Goal: Transaction & Acquisition: Purchase product/service

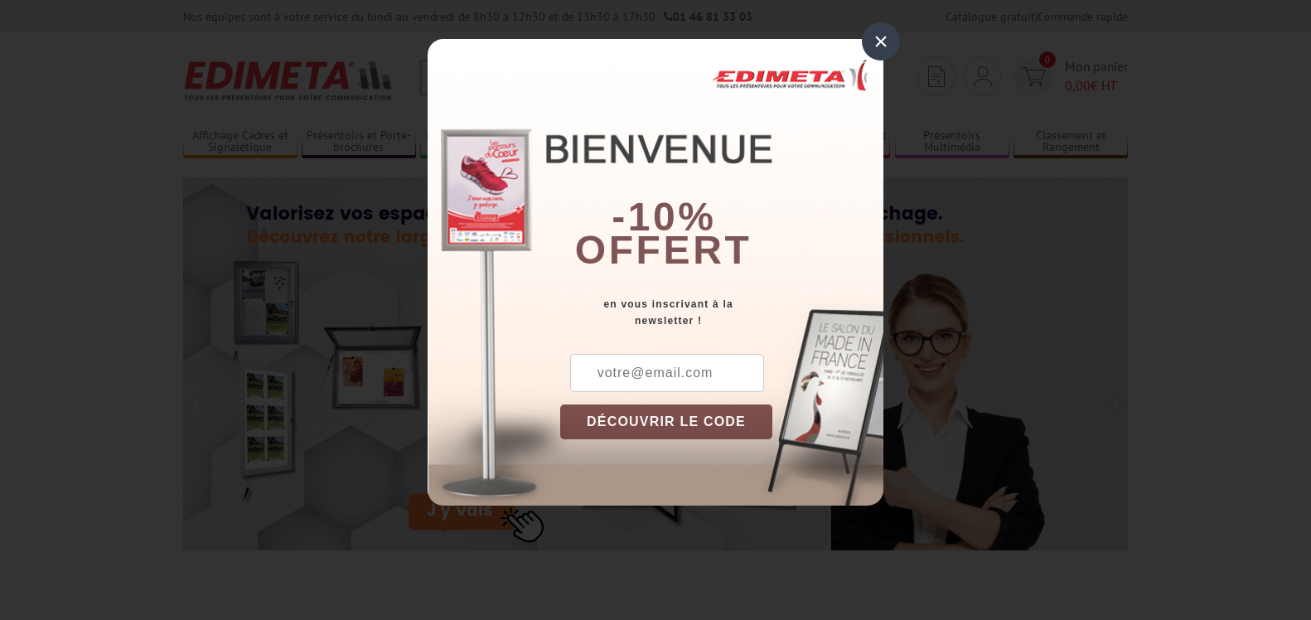
click at [515, 79] on div "× -10% offert en vous inscrivant à la newsletter ! DÉCOUVRIR LE CODE Copier le …" at bounding box center [656, 272] width 456 height 467
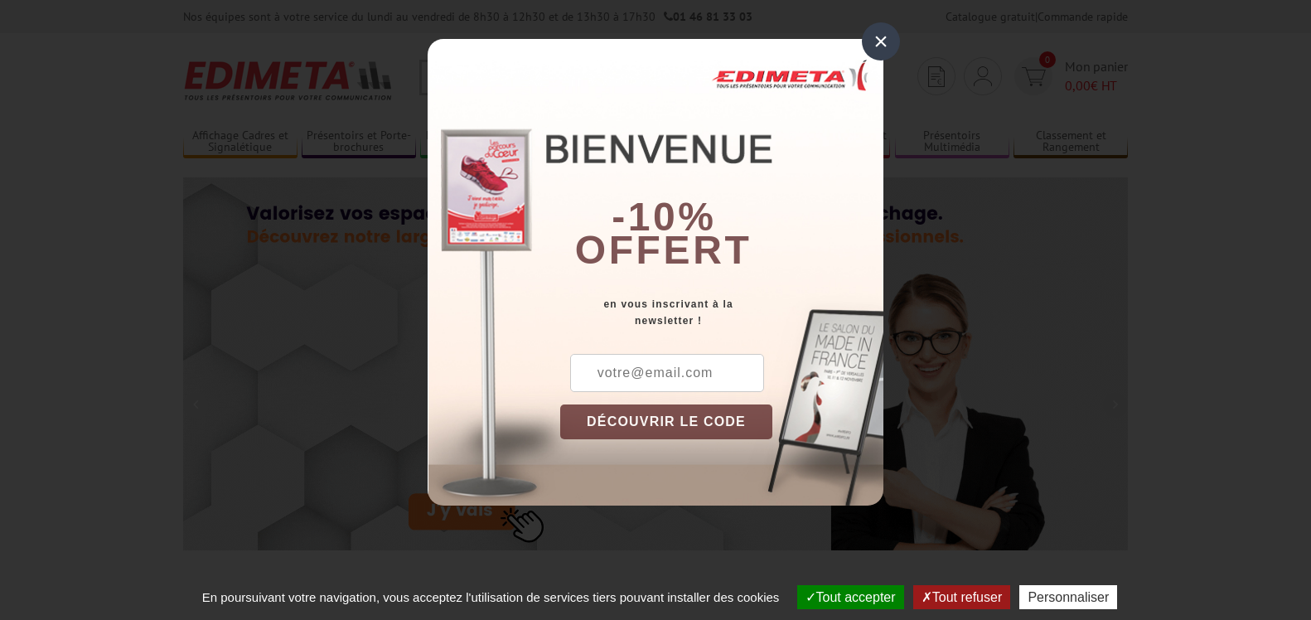
drag, startPoint x: 879, startPoint y: 36, endPoint x: 497, endPoint y: 42, distance: 383.0
click at [879, 36] on div "×" at bounding box center [881, 41] width 38 height 38
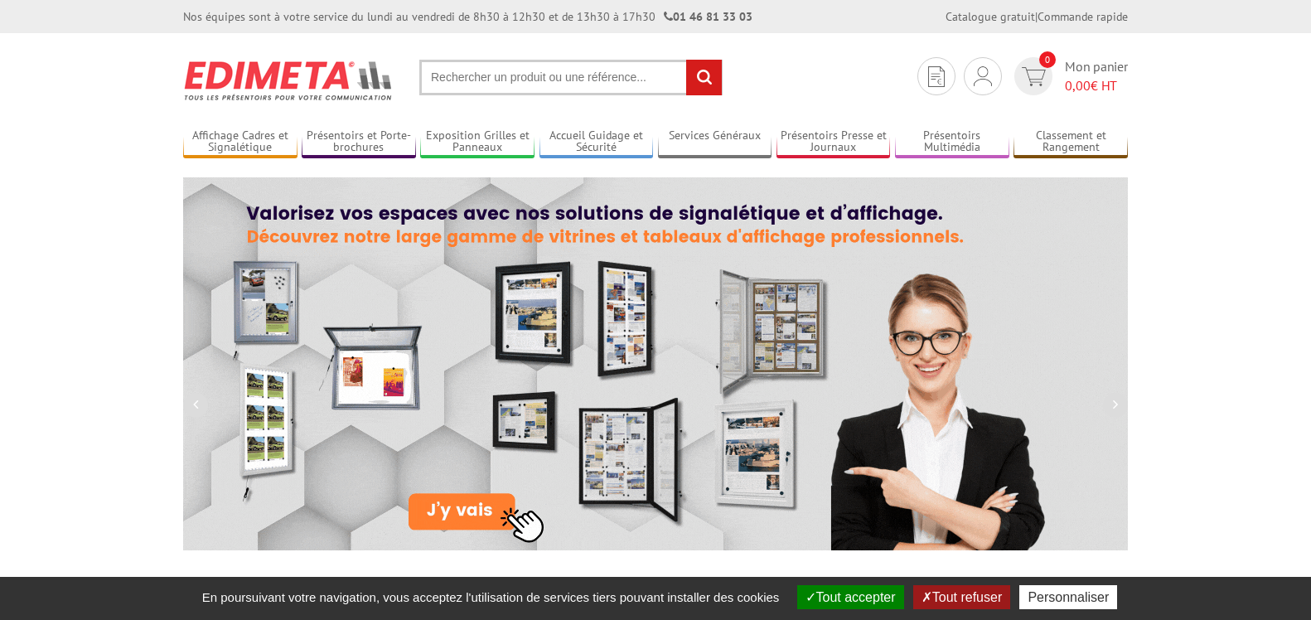
click at [458, 76] on input "text" at bounding box center [570, 78] width 303 height 36
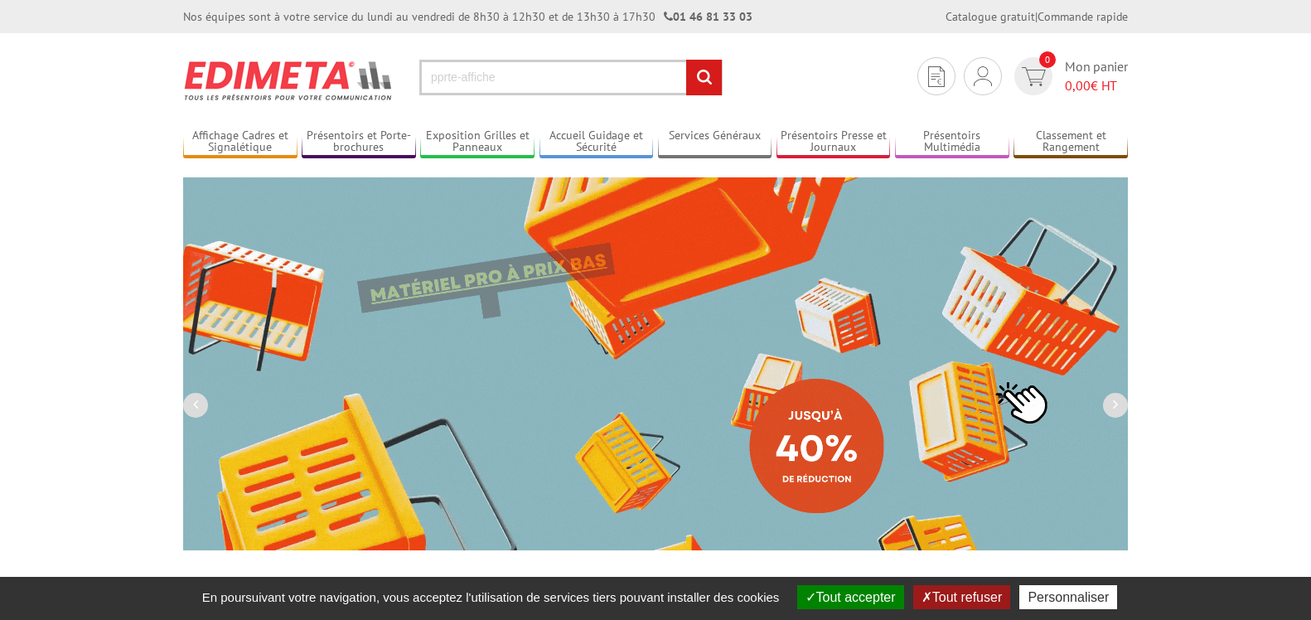
type input "pprte-affiche"
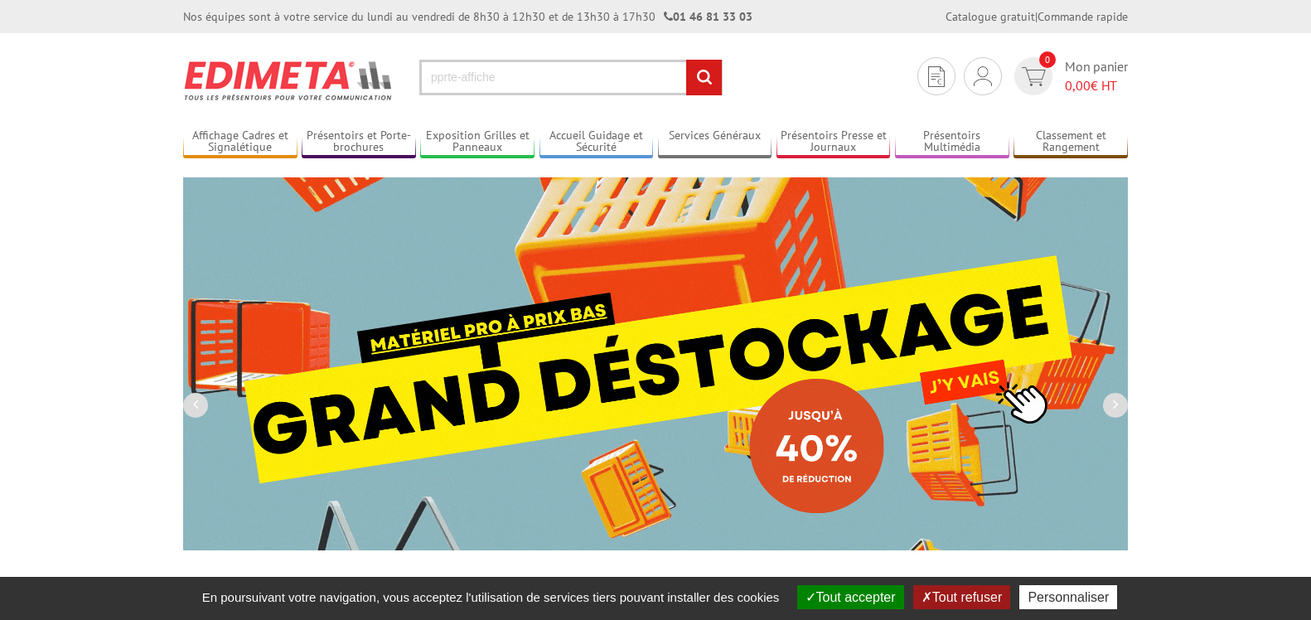
click at [686, 60] on input "rechercher" at bounding box center [704, 78] width 36 height 36
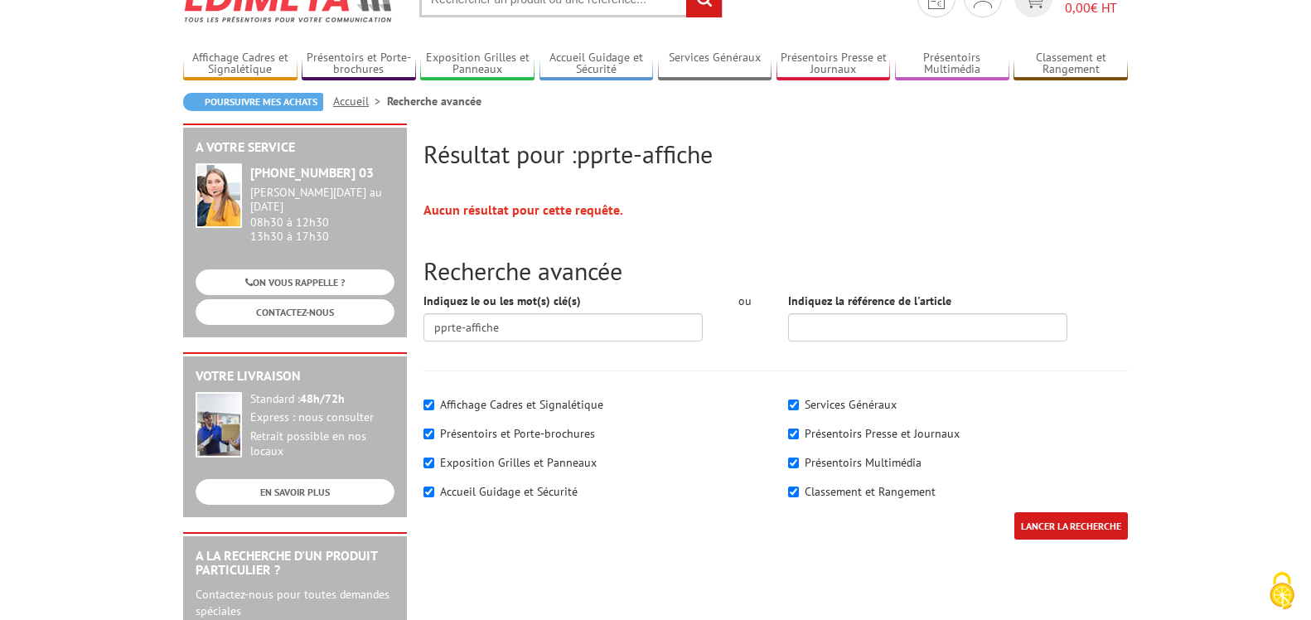
scroll to position [70, 0]
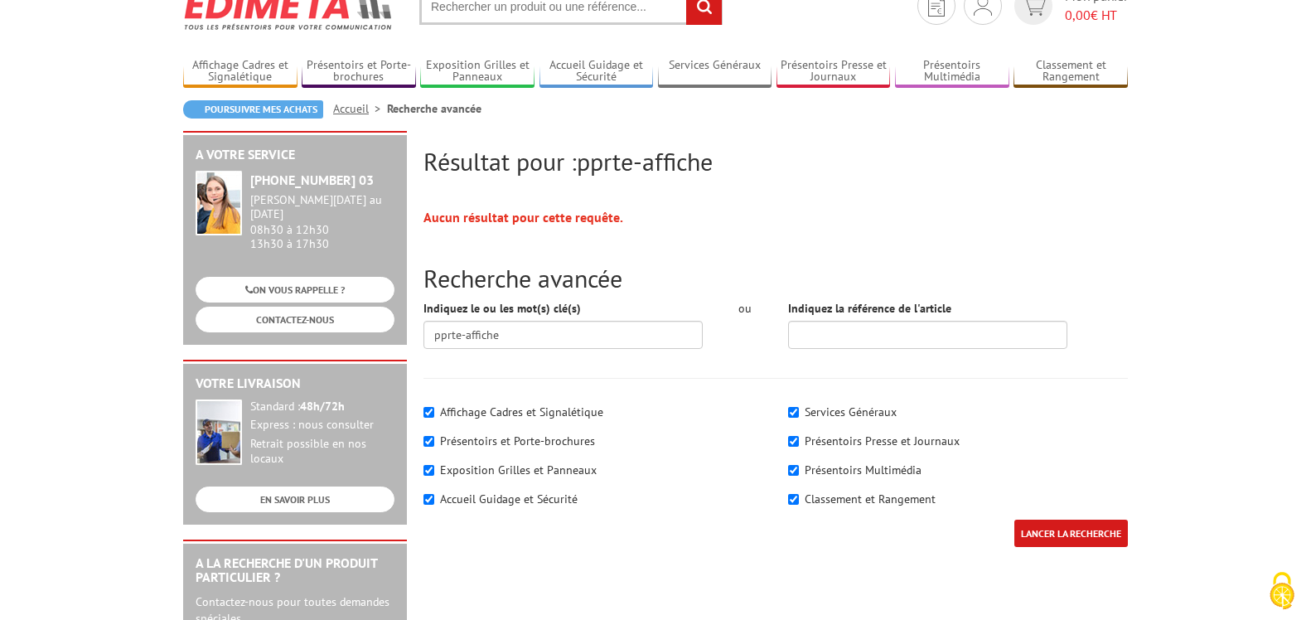
click at [490, 8] on input "text" at bounding box center [570, 7] width 303 height 36
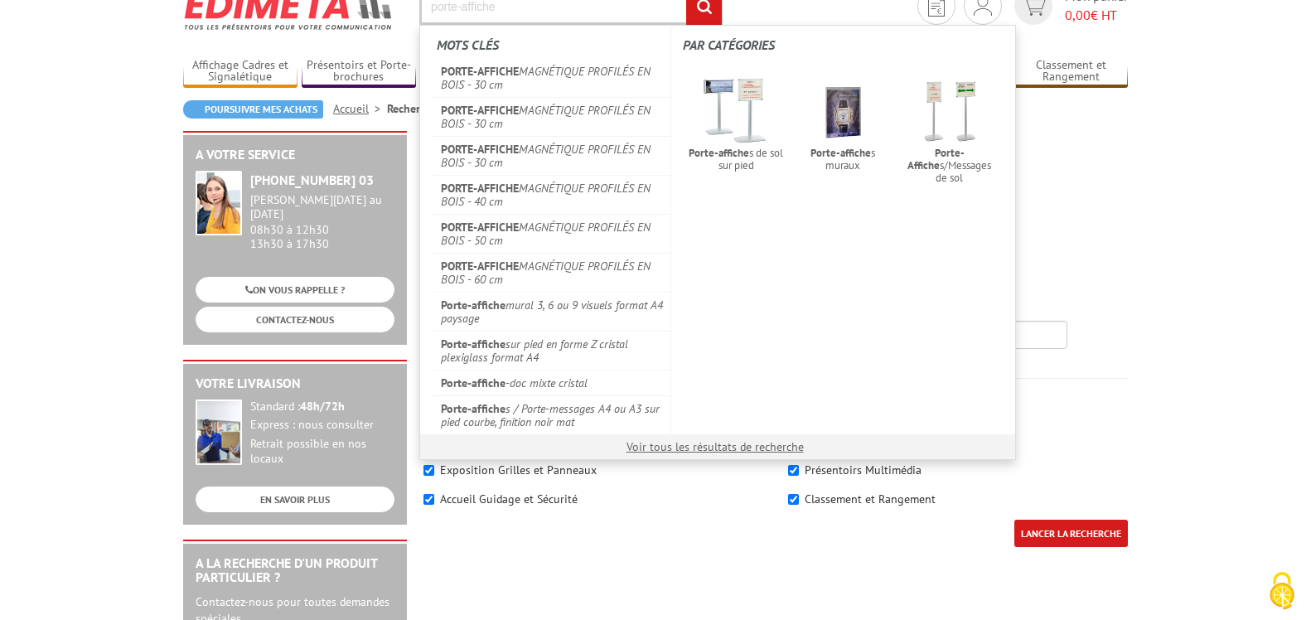
type input "porte-affiche"
click at [686, 0] on input "rechercher" at bounding box center [704, 7] width 36 height 36
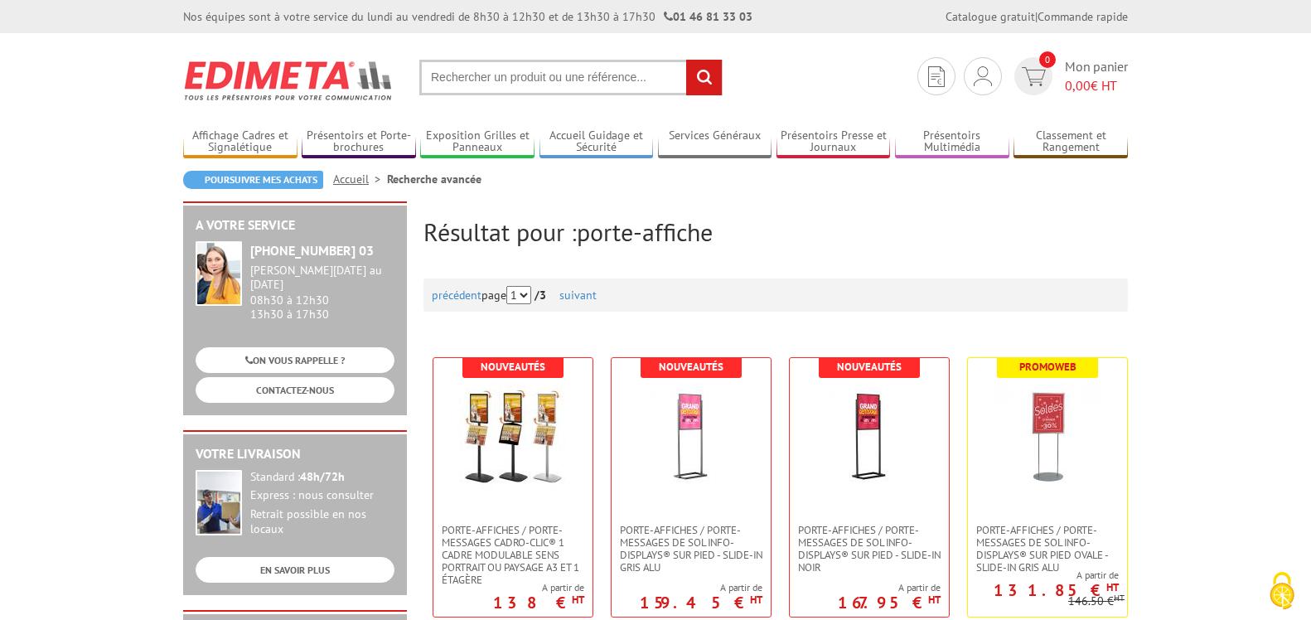
click at [557, 67] on input "text" at bounding box center [570, 78] width 303 height 36
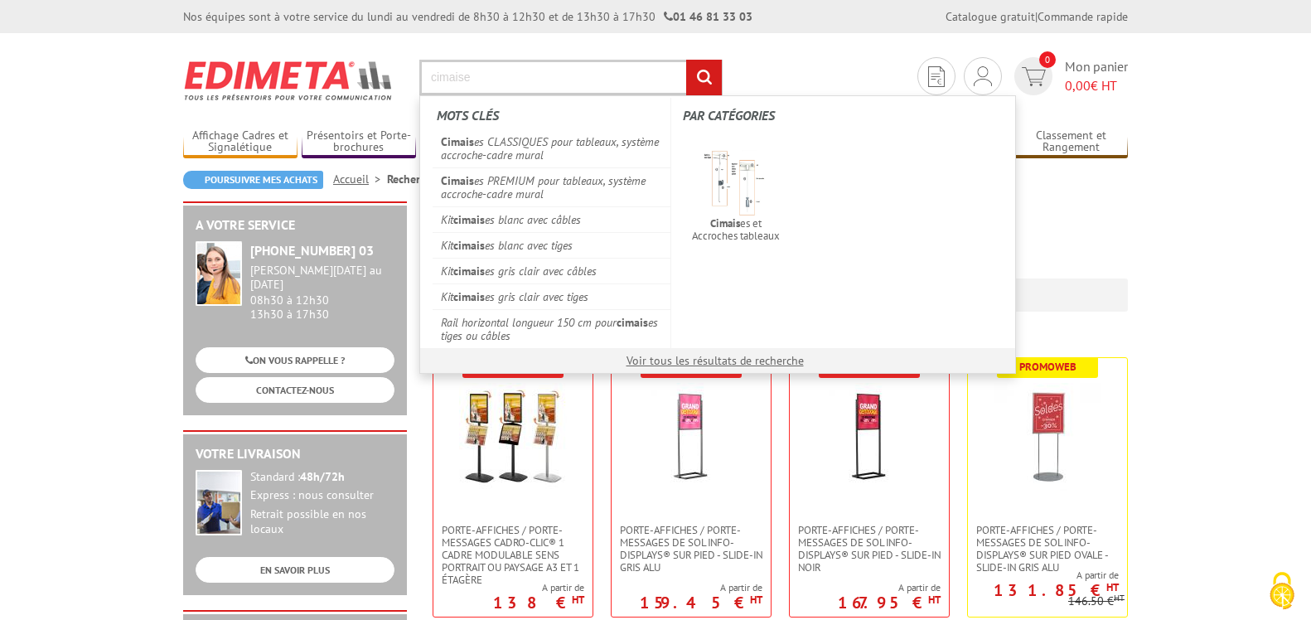
type input "cimaise"
click at [686, 60] on input "rechercher" at bounding box center [704, 78] width 36 height 36
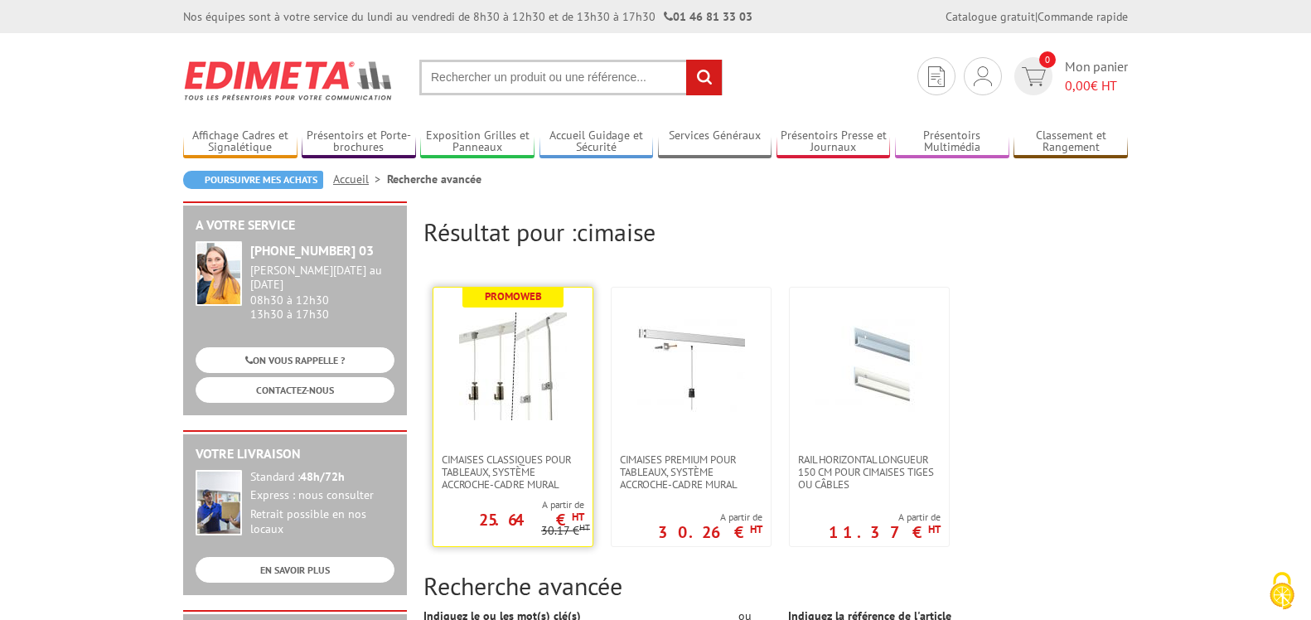
click at [535, 342] on img at bounding box center [513, 367] width 108 height 108
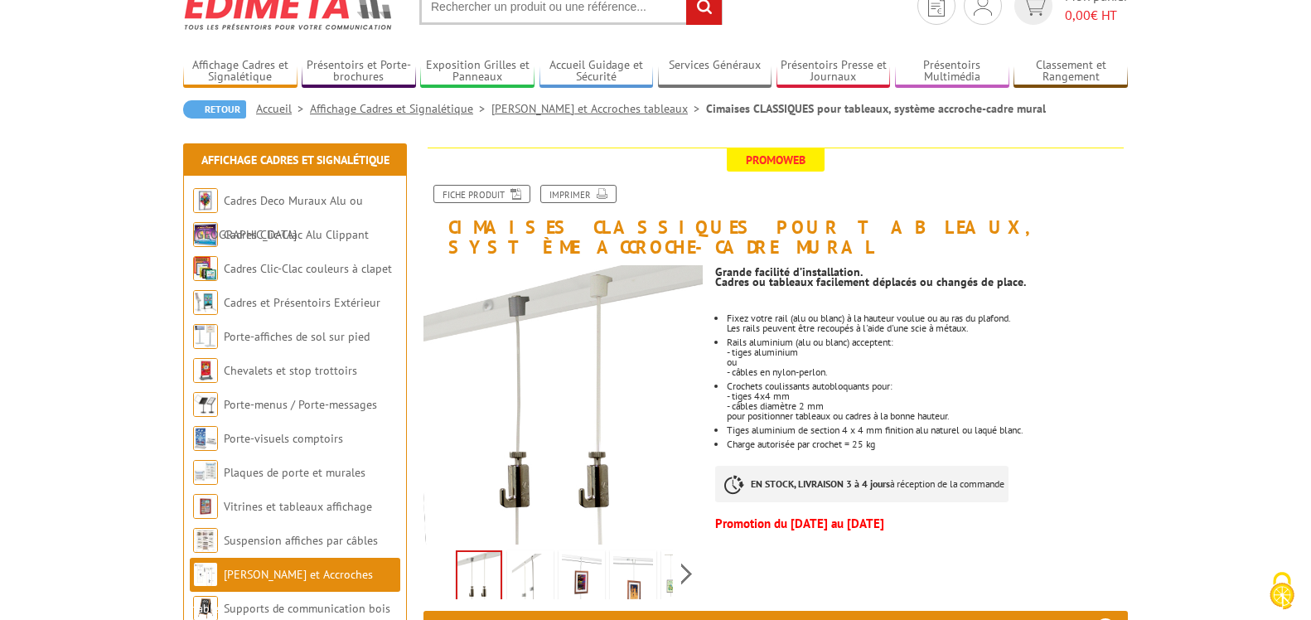
scroll to position [65, 0]
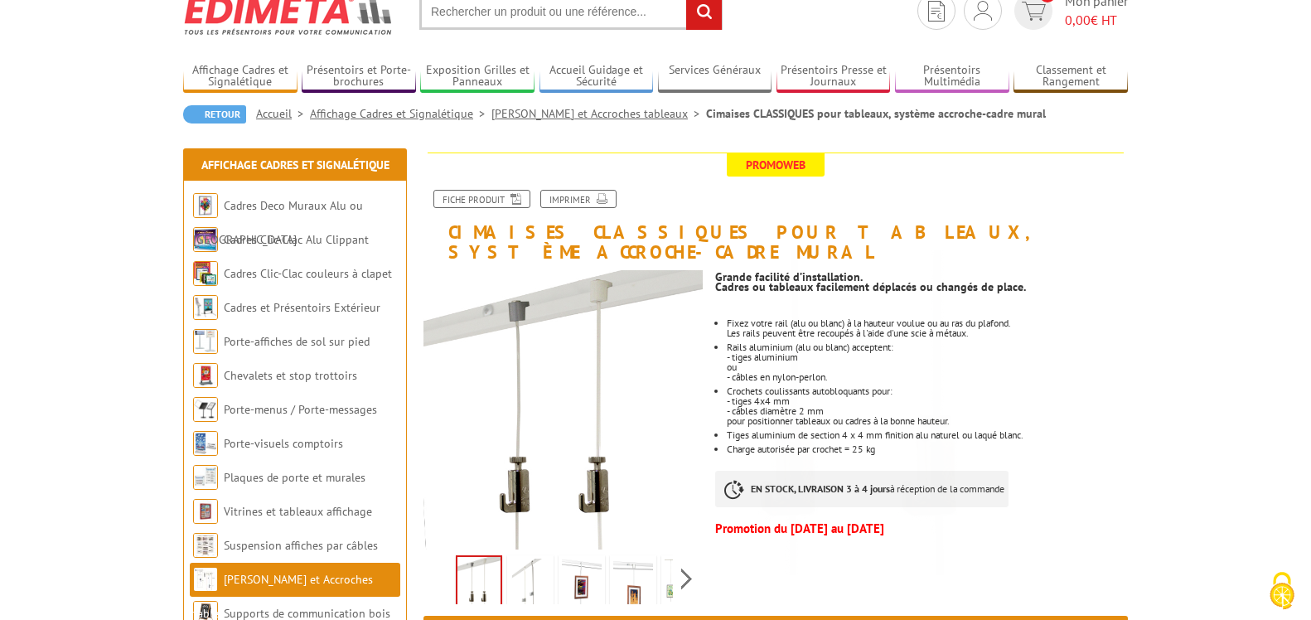
click at [580, 559] on img at bounding box center [582, 584] width 40 height 51
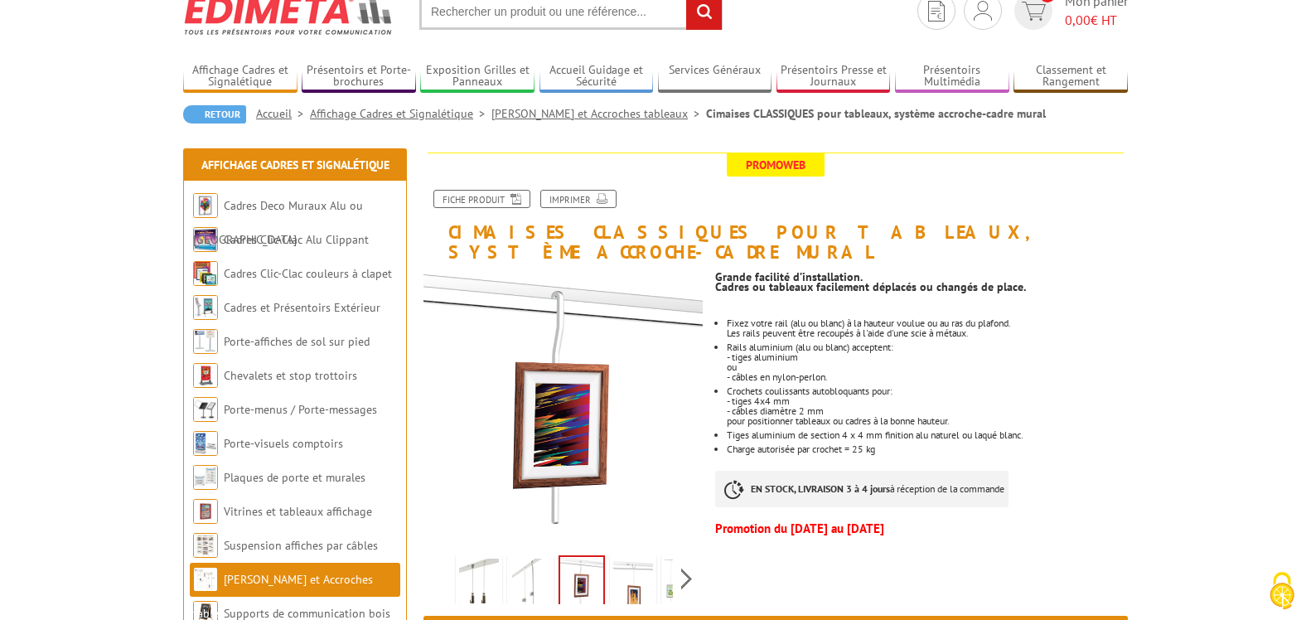
click at [570, 557] on img at bounding box center [581, 582] width 43 height 51
click at [624, 561] on img at bounding box center [633, 584] width 40 height 51
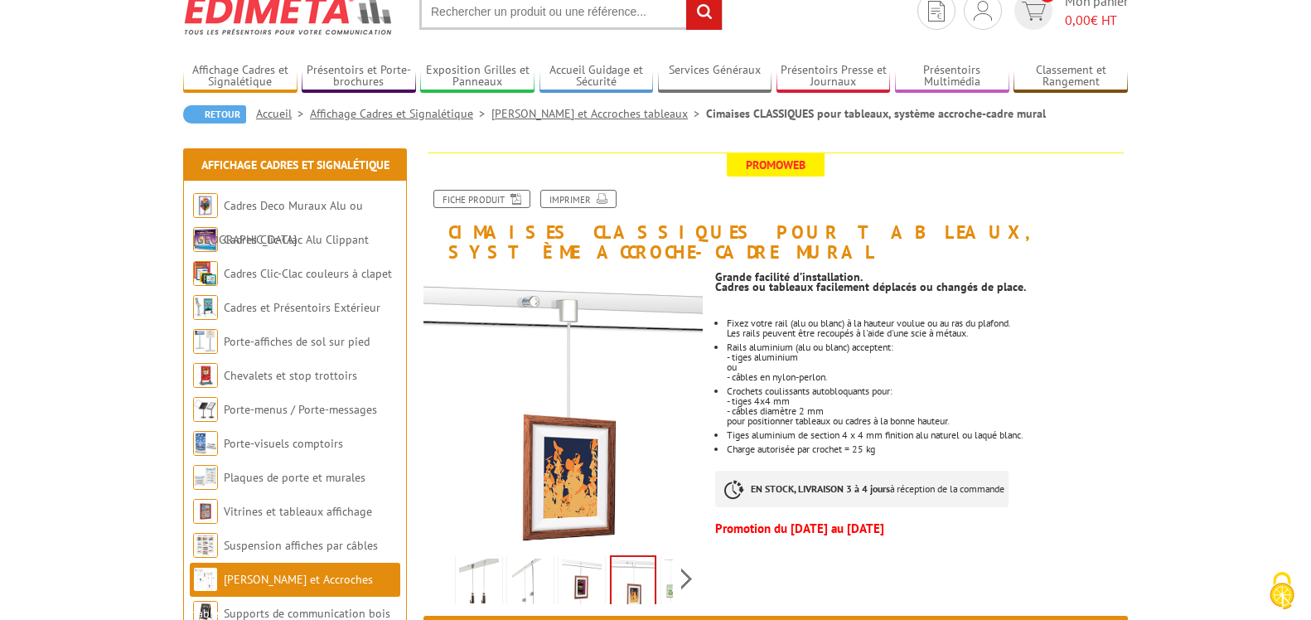
click at [644, 559] on img at bounding box center [633, 582] width 43 height 51
click at [679, 555] on div "Previous Next" at bounding box center [563, 579] width 279 height 58
click at [653, 559] on img at bounding box center [647, 584] width 40 height 51
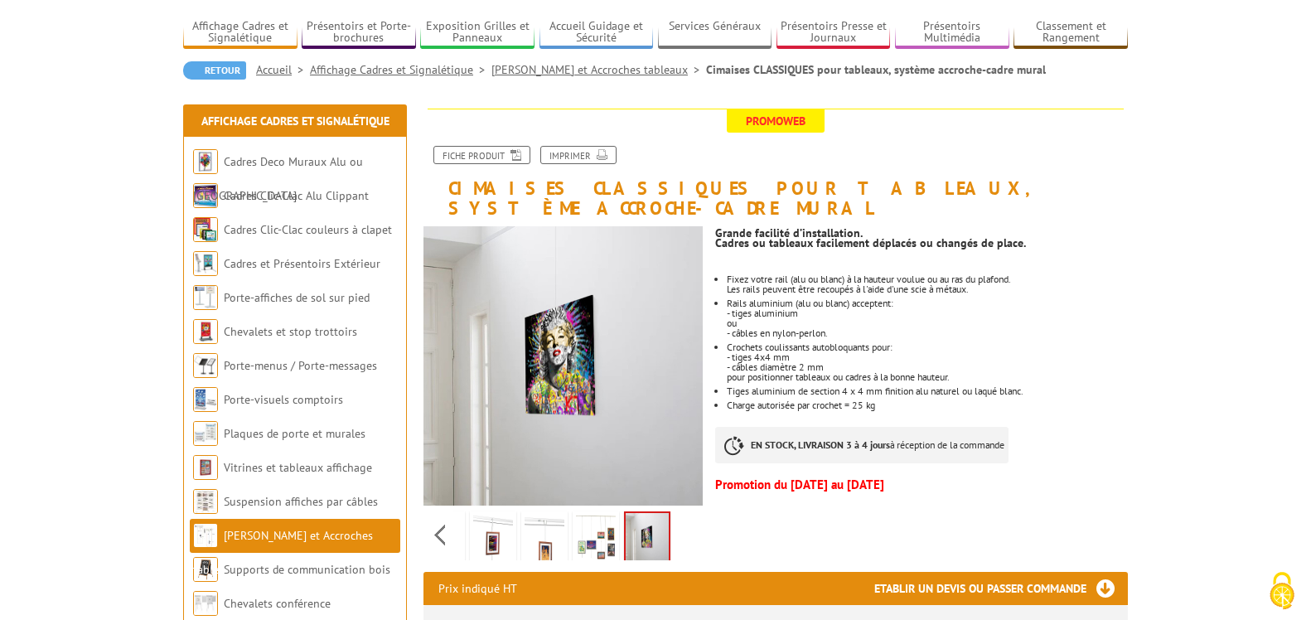
scroll to position [113, 0]
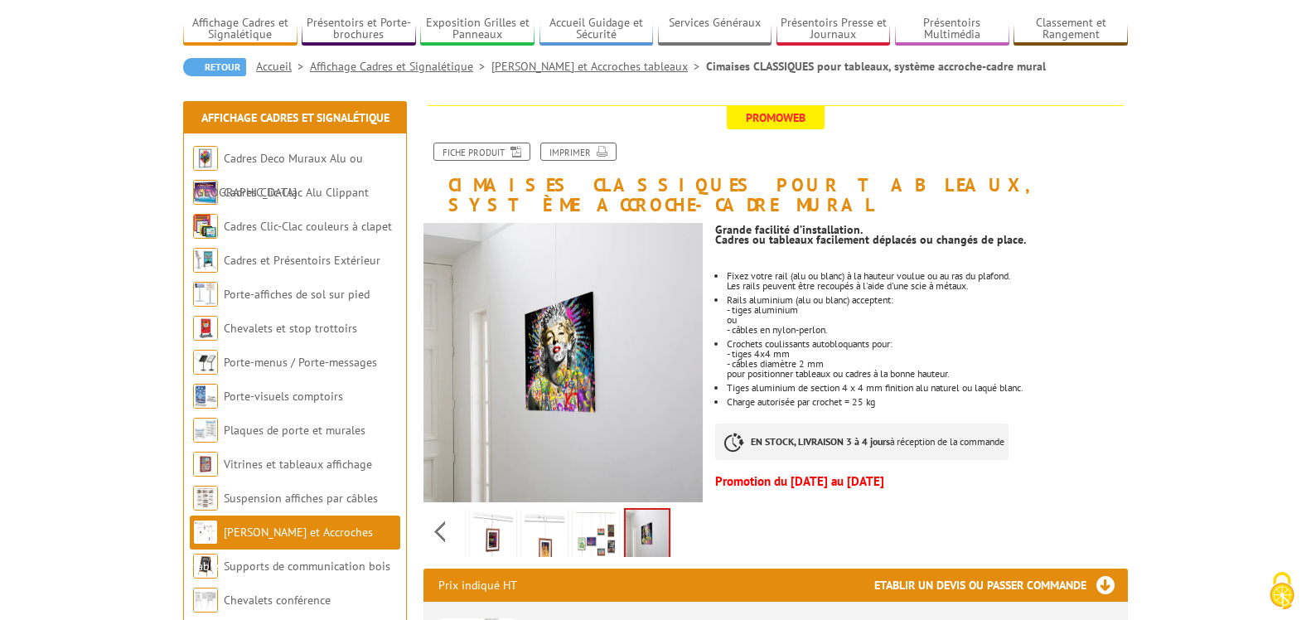
click at [599, 511] on img at bounding box center [596, 536] width 40 height 51
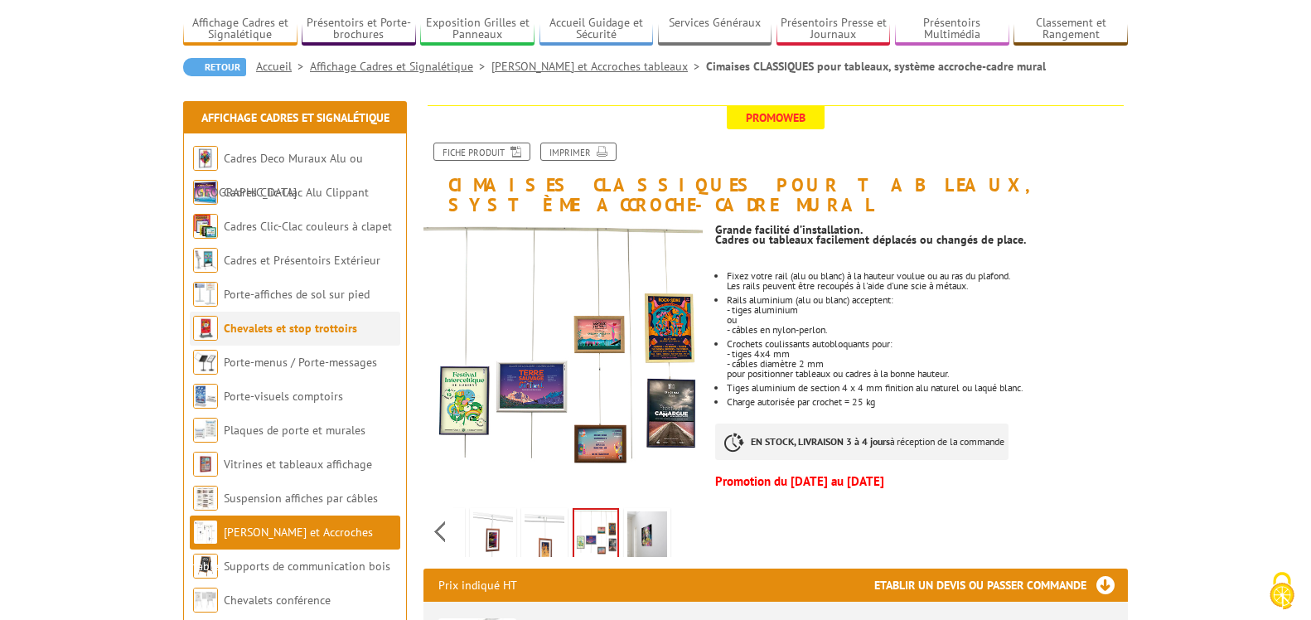
scroll to position [112, 0]
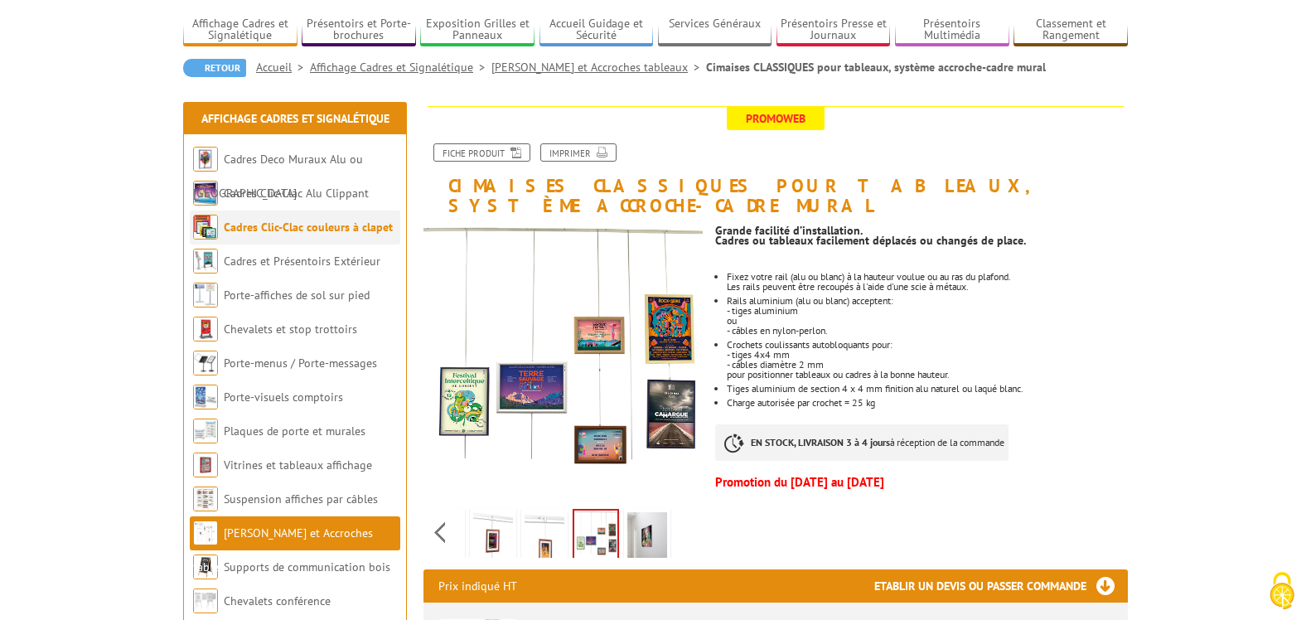
click at [271, 230] on link "Cadres Clic-Clac couleurs à clapet" at bounding box center [308, 227] width 169 height 15
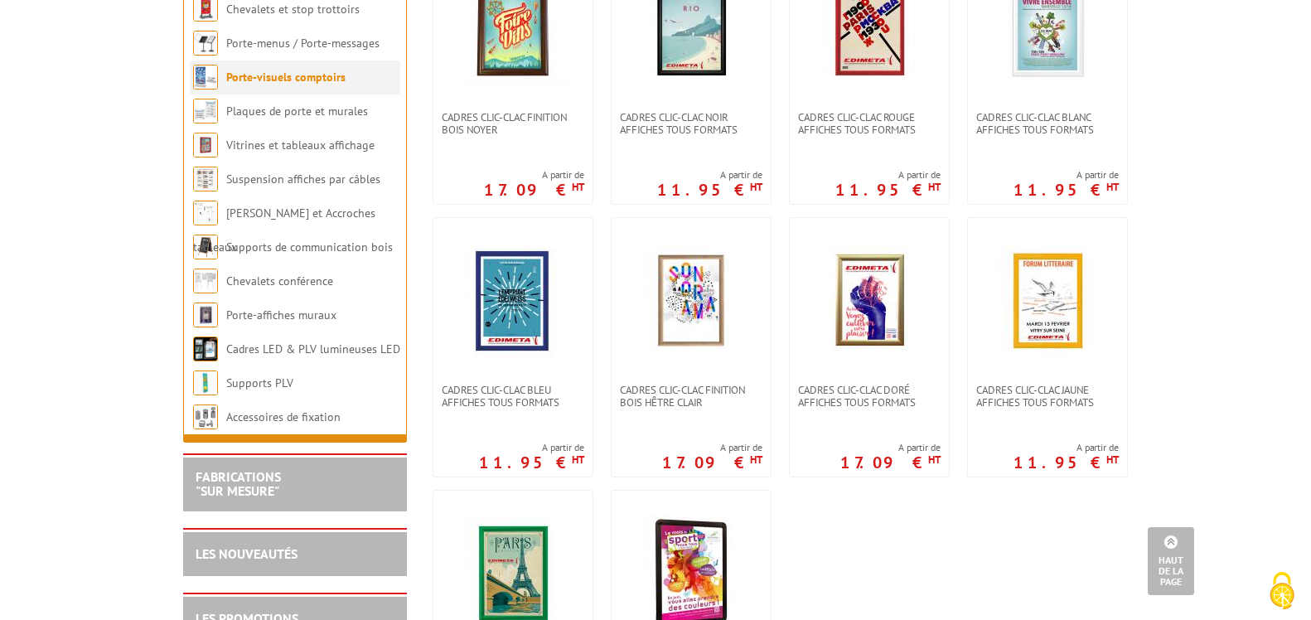
scroll to position [457, 0]
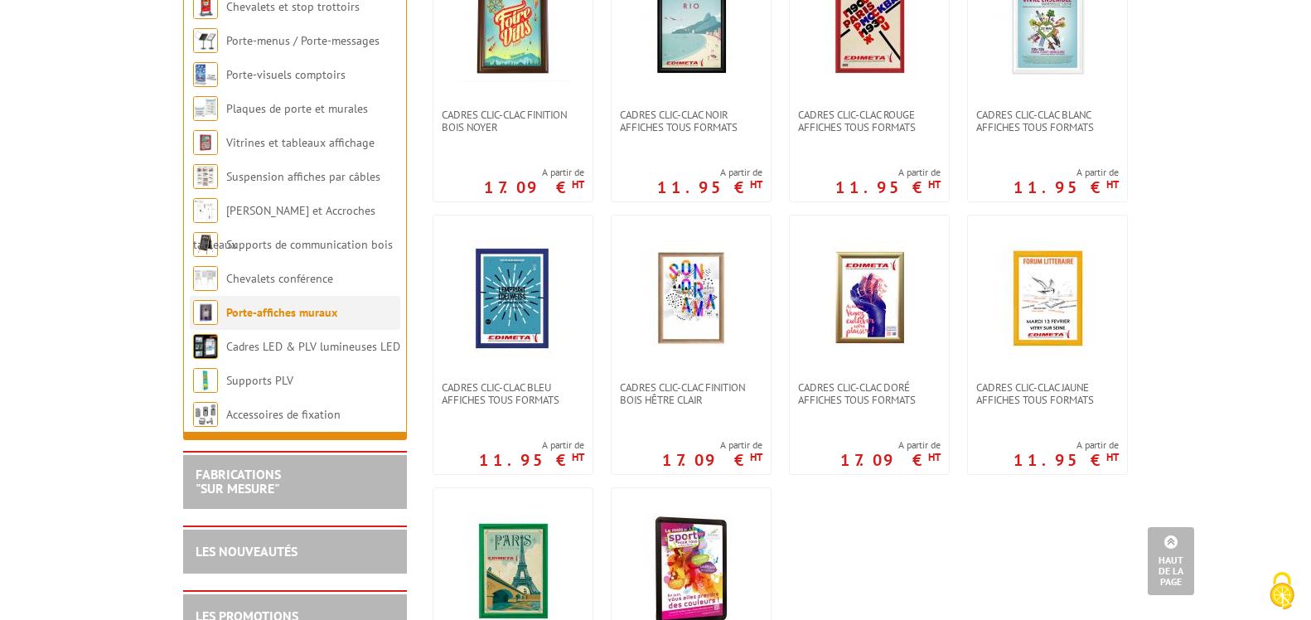
click at [302, 305] on link "Porte-affiches muraux" at bounding box center [281, 312] width 111 height 15
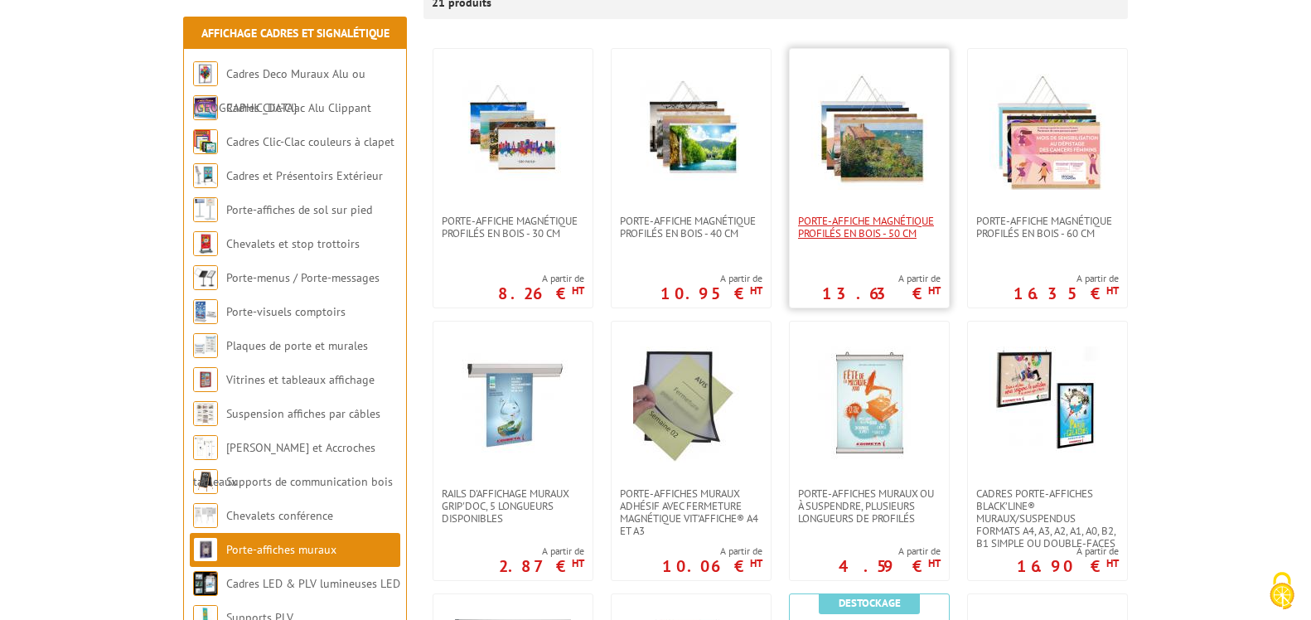
scroll to position [326, 0]
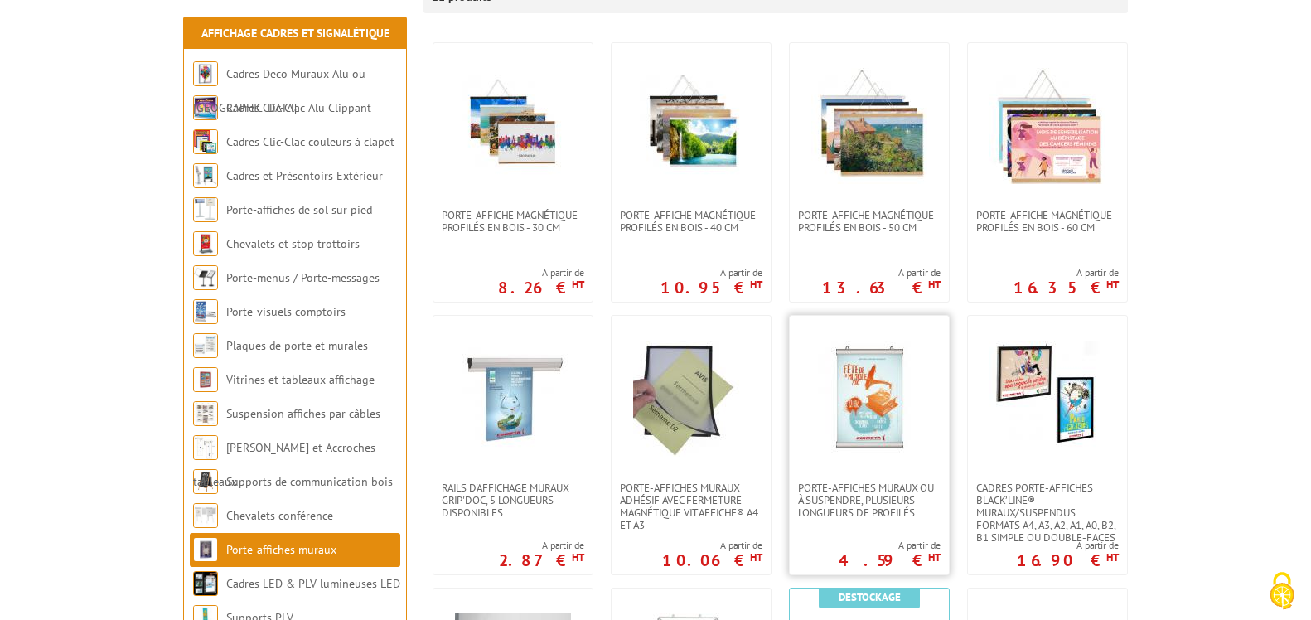
click at [887, 408] on img at bounding box center [870, 399] width 116 height 116
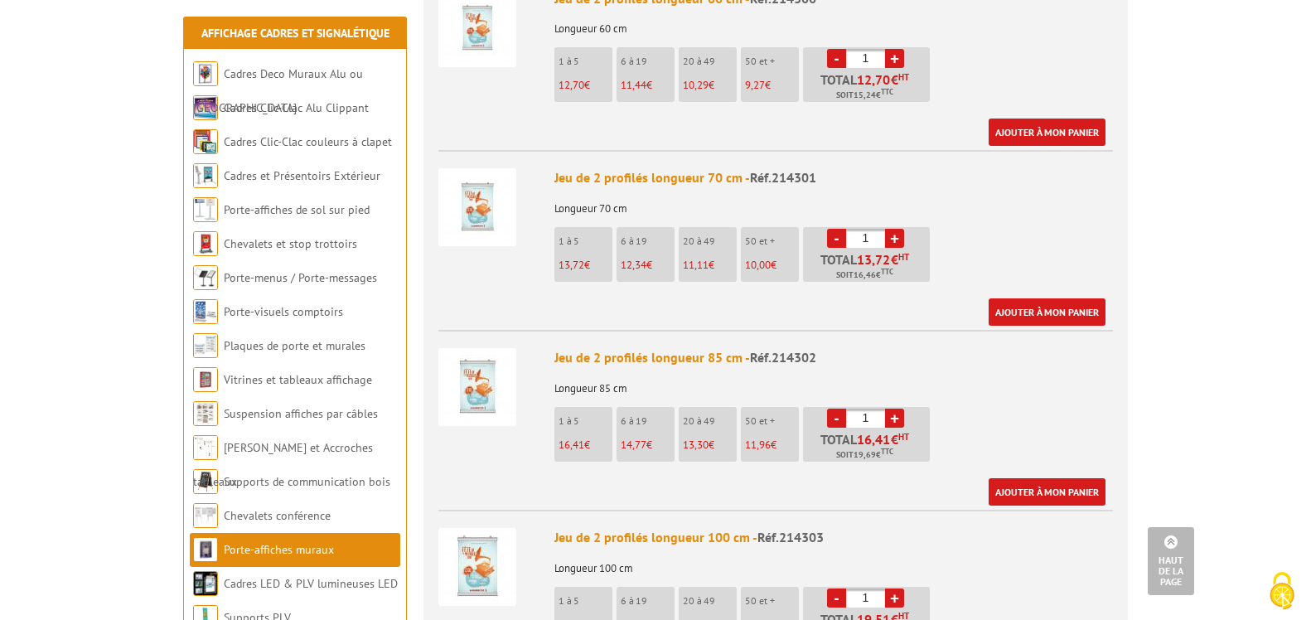
scroll to position [1246, 0]
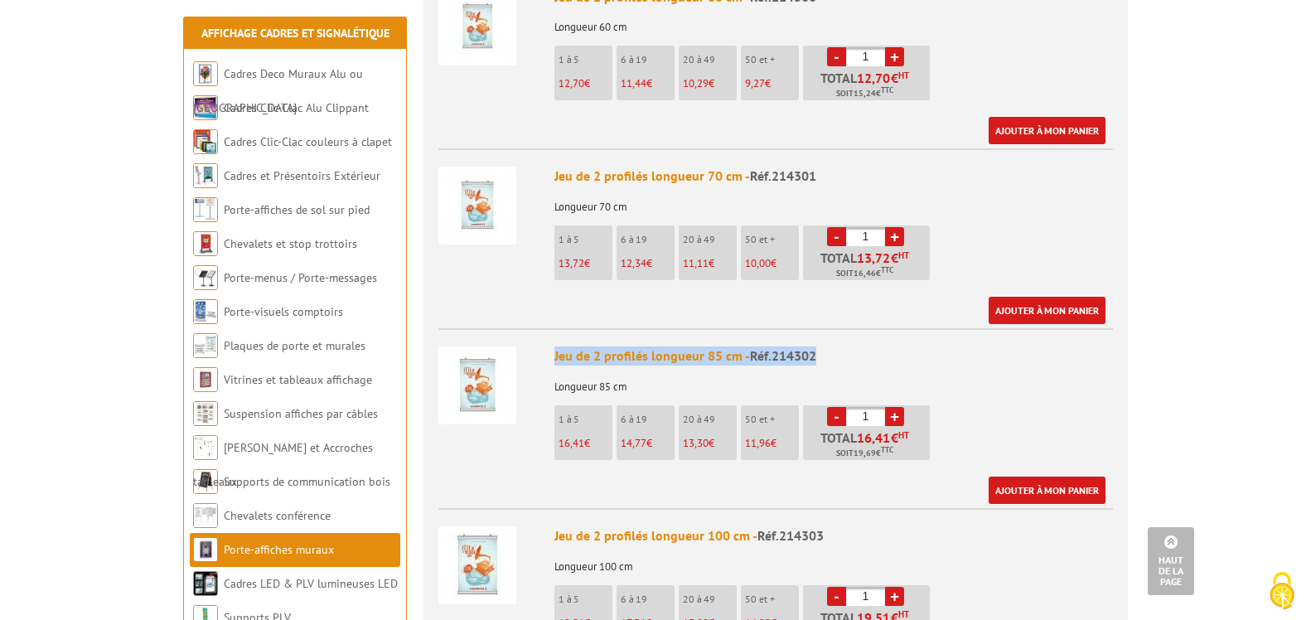
drag, startPoint x: 812, startPoint y: 334, endPoint x: 510, endPoint y: 335, distance: 301.7
click at [510, 335] on li "Jeu de 2 profilés longueur 85 cm - Réf.214302 Longueur 85 cm 1 à 5 16,41 € 6 à …" at bounding box center [776, 416] width 675 height 176
click at [883, 370] on p "Longueur 85 cm" at bounding box center [834, 381] width 559 height 23
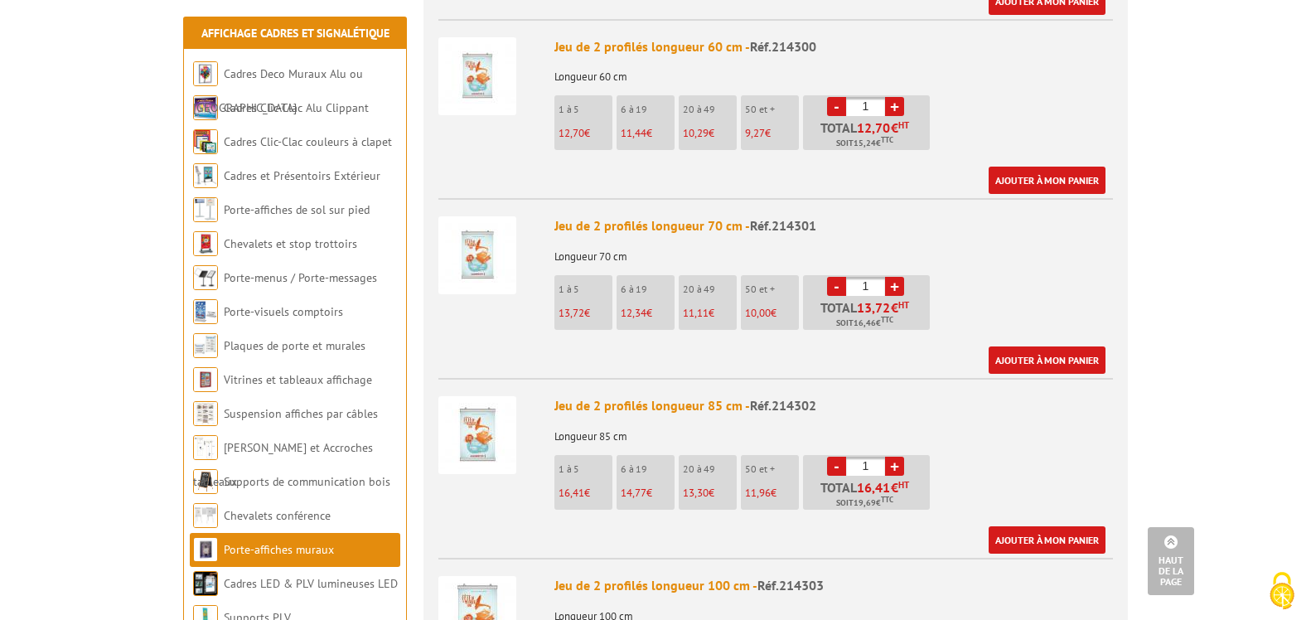
scroll to position [1192, 0]
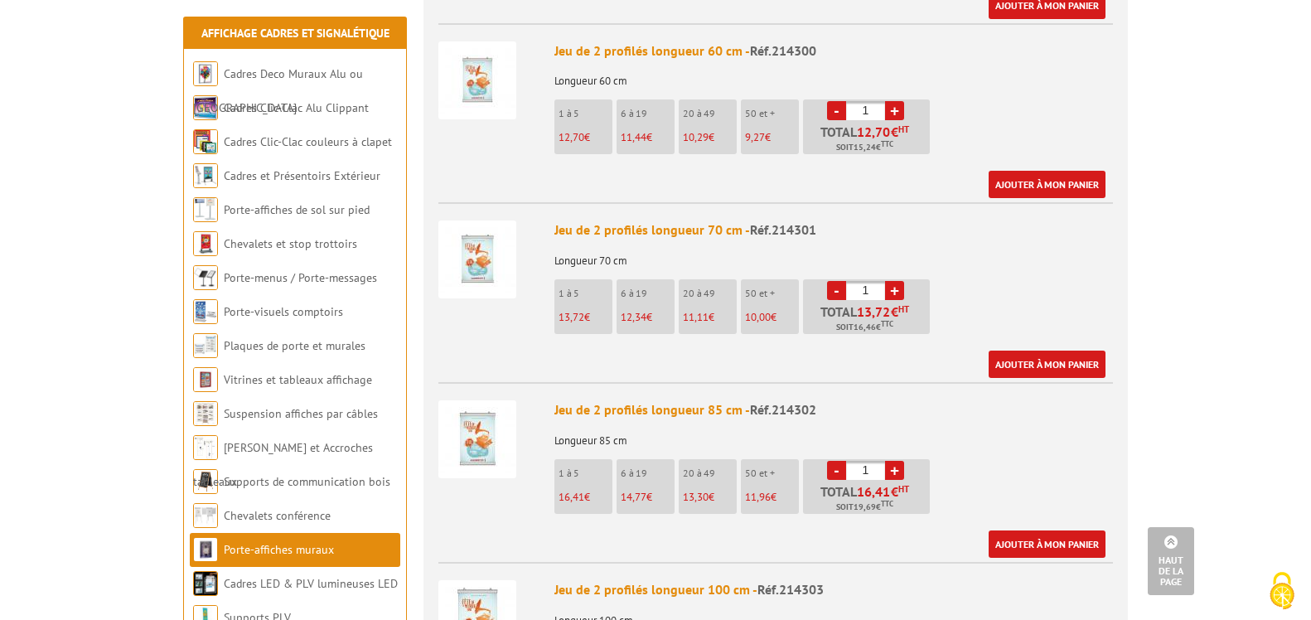
click at [897, 461] on link "+" at bounding box center [894, 470] width 19 height 19
type input "2"
click at [1048, 531] on link "Ajouter à mon panier" at bounding box center [1047, 544] width 117 height 27
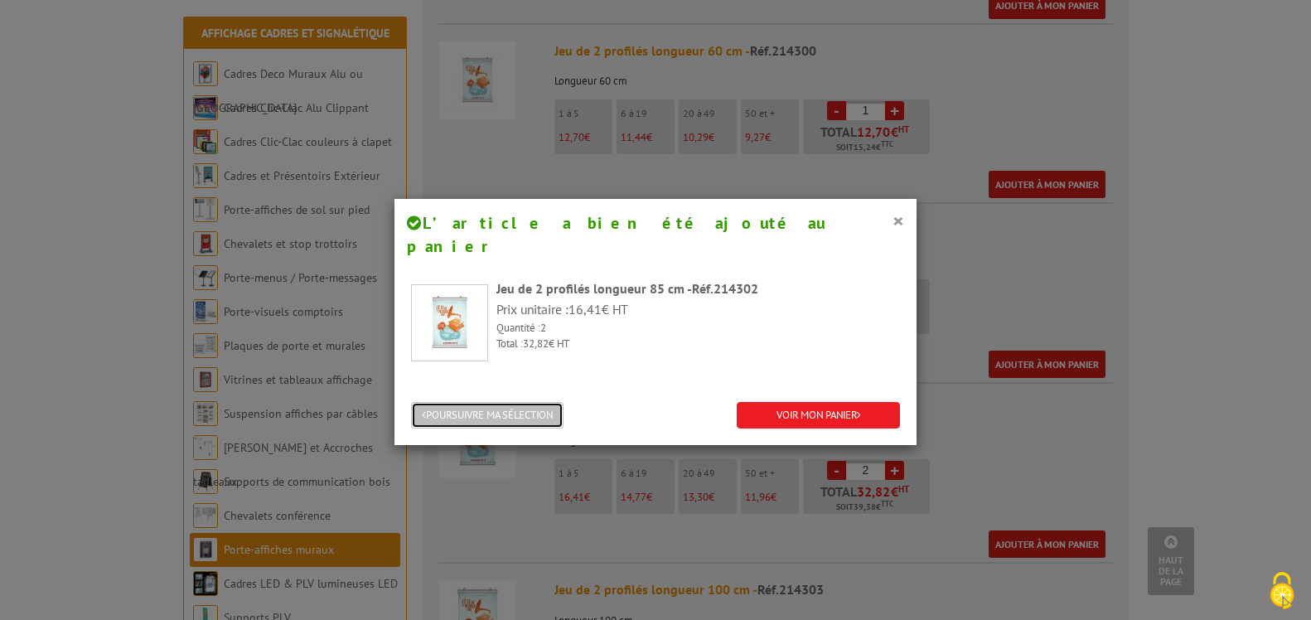
click at [525, 402] on button "POURSUIVRE MA SÉLECTION" at bounding box center [487, 415] width 153 height 27
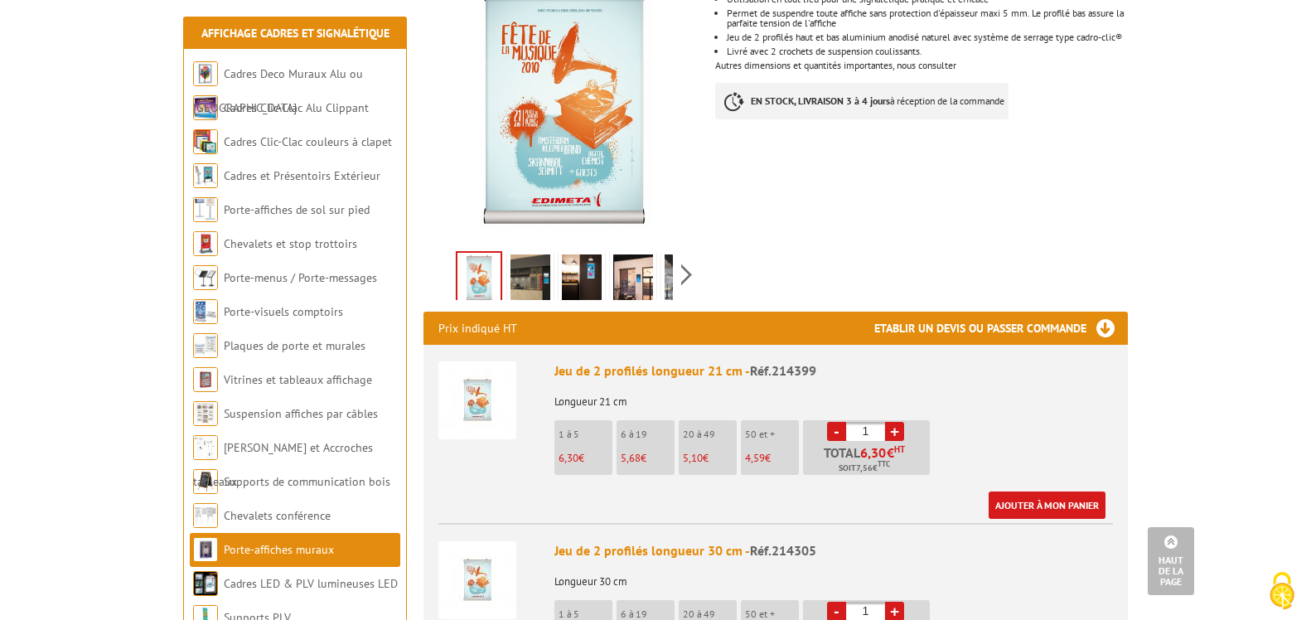
scroll to position [0, 0]
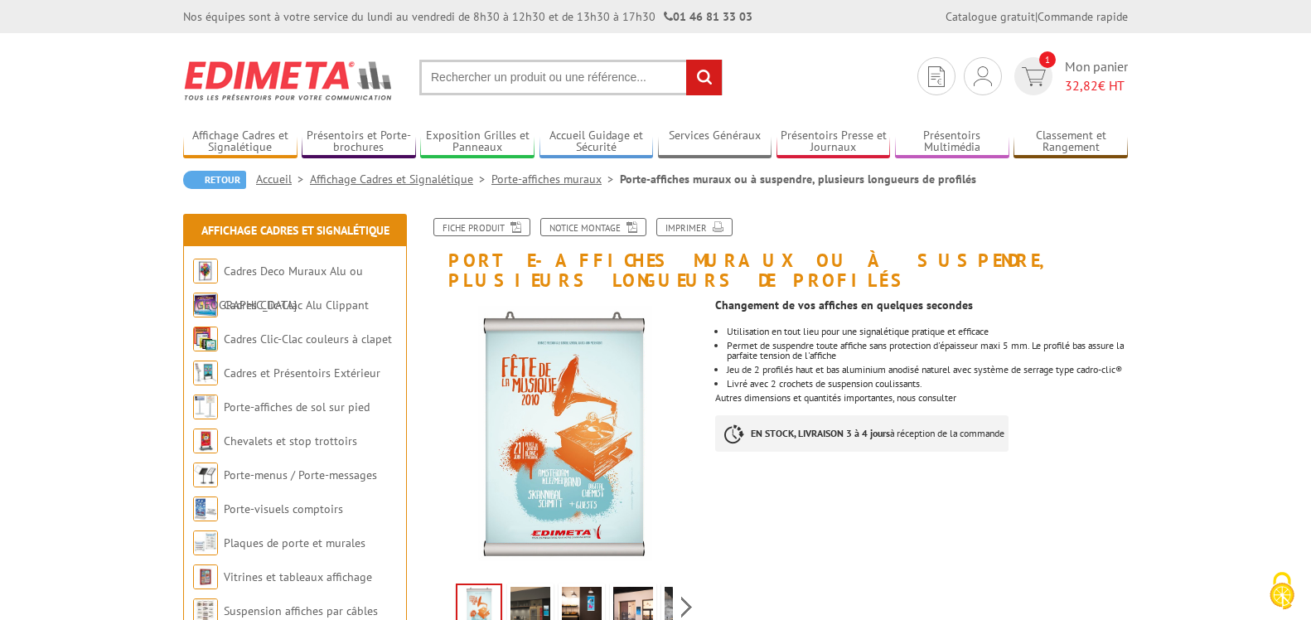
click at [477, 85] on input "text" at bounding box center [570, 78] width 303 height 36
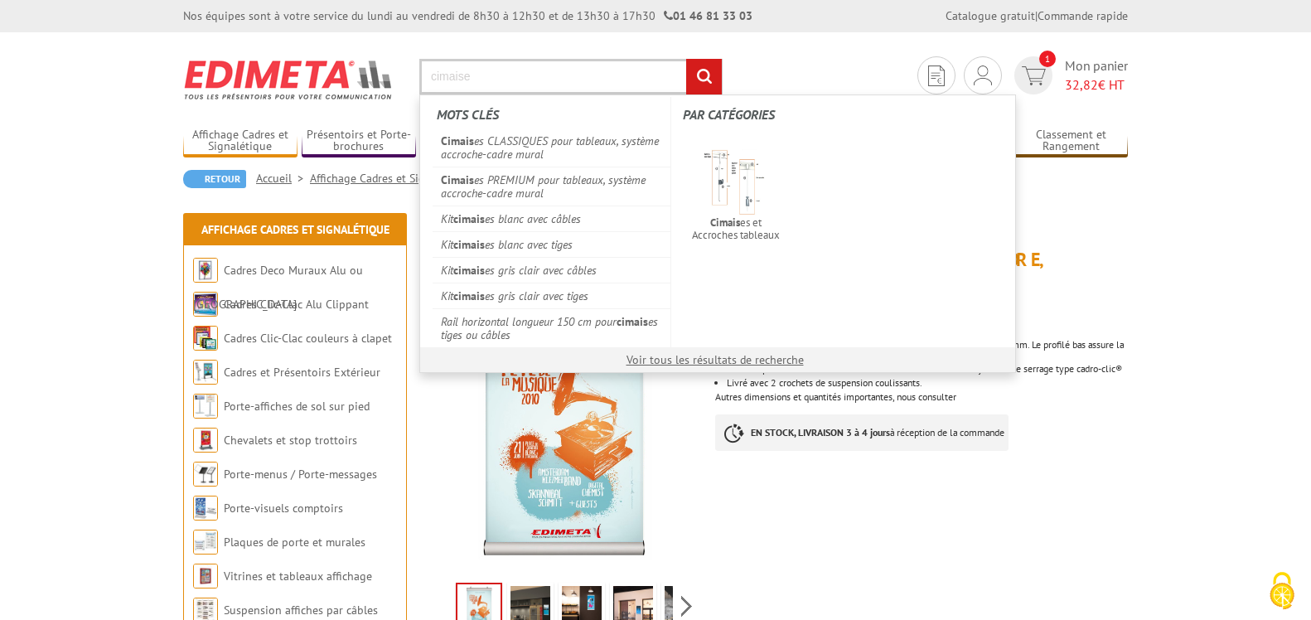
type input "cimaise"
click at [686, 59] on input "rechercher" at bounding box center [704, 77] width 36 height 36
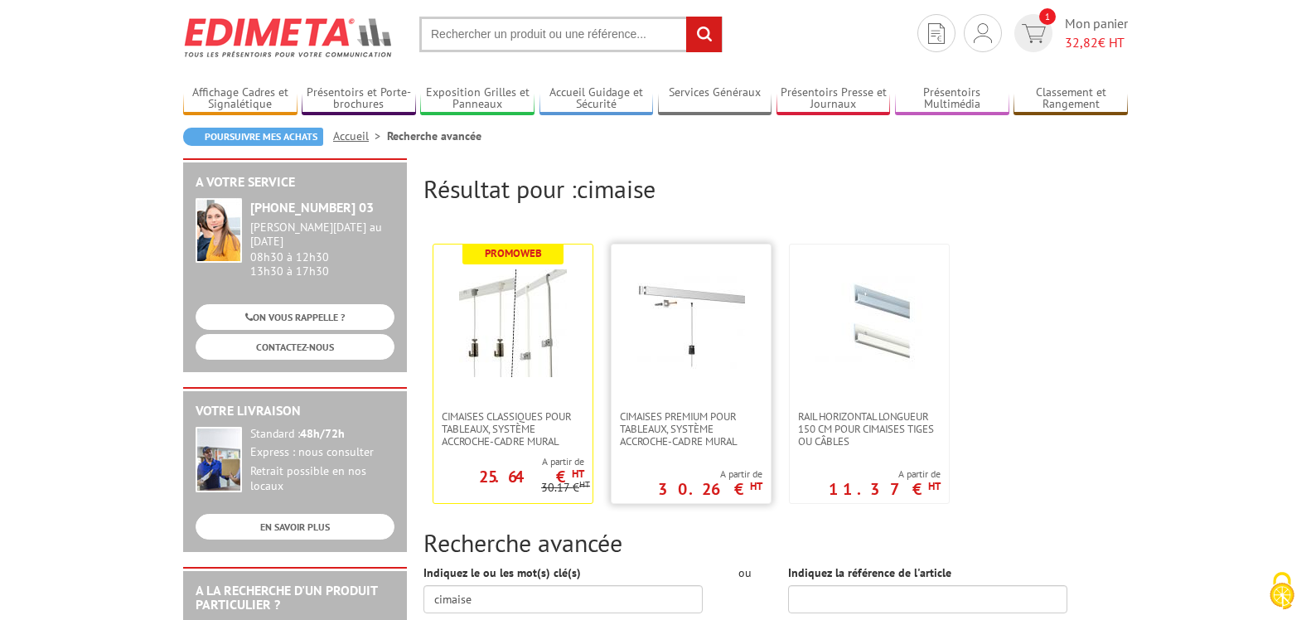
scroll to position [51, 0]
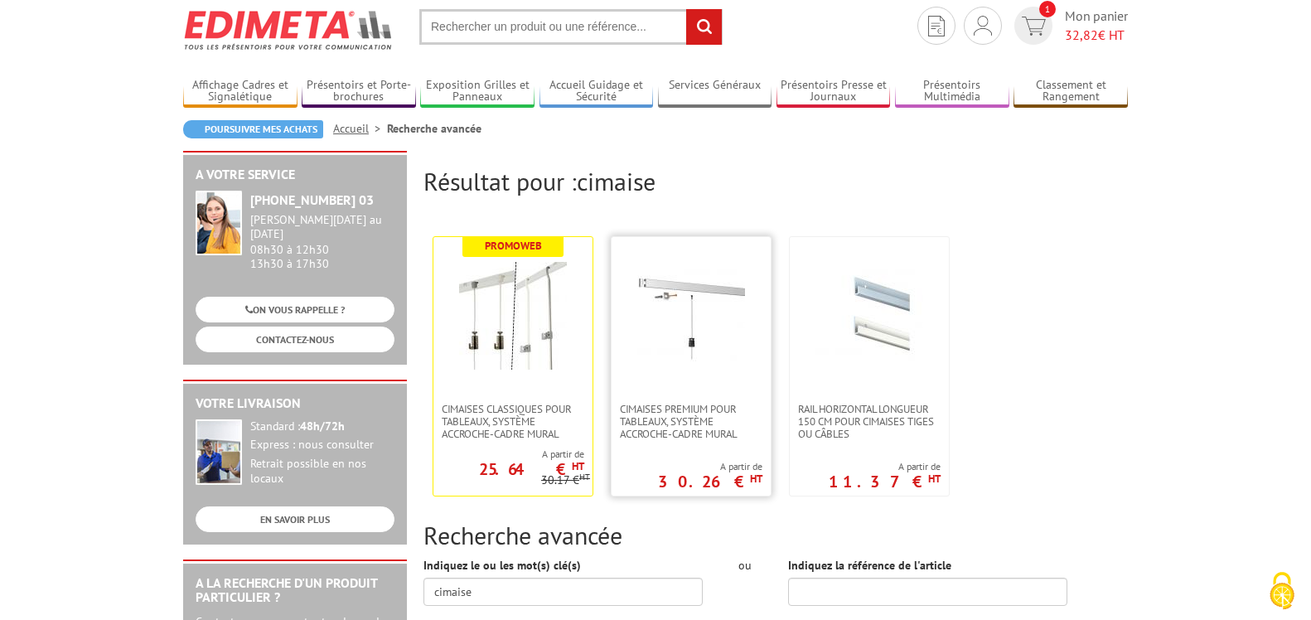
click at [672, 375] on link at bounding box center [691, 320] width 159 height 166
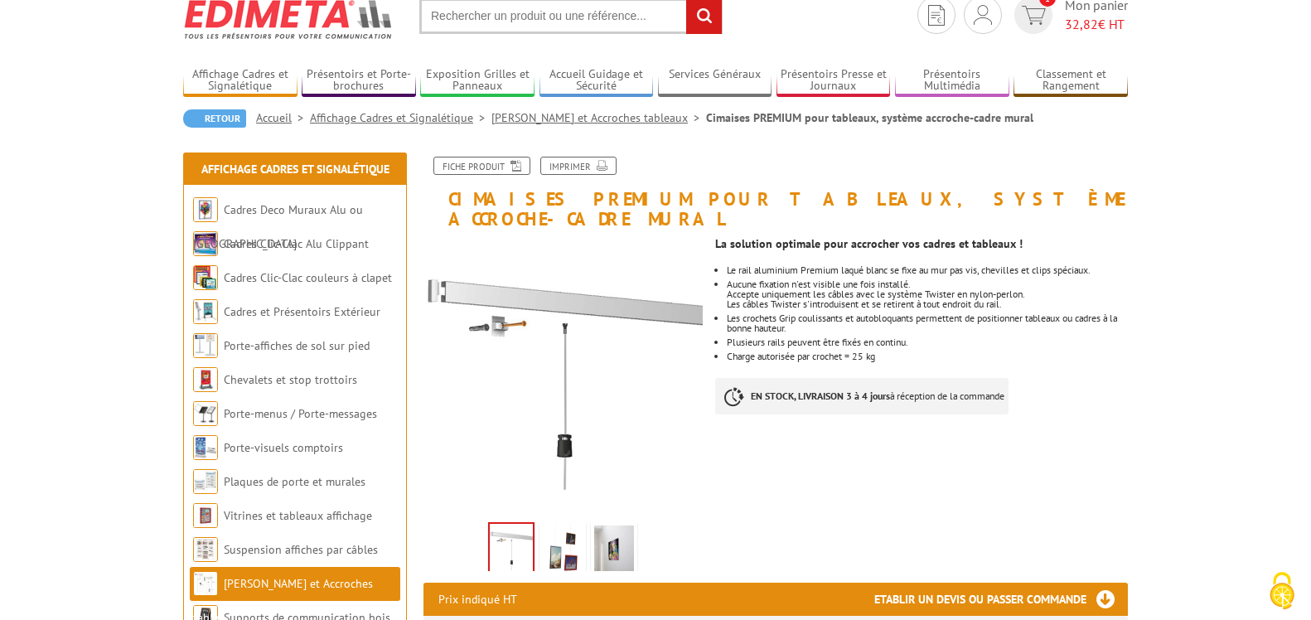
scroll to position [70, 0]
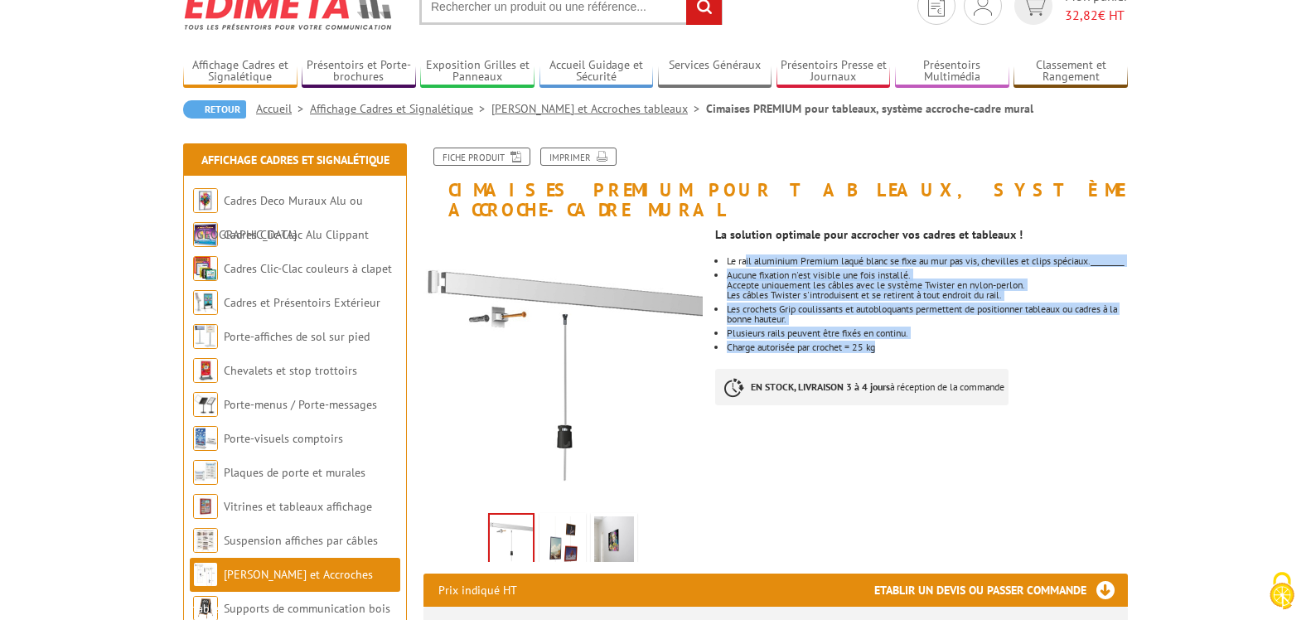
drag, startPoint x: 846, startPoint y: 272, endPoint x: 914, endPoint y: 337, distance: 95.0
click at [895, 356] on div "La solution optimale pour accrocher vos cadres et tableaux ! Le rail aluminium …" at bounding box center [927, 321] width 425 height 202
click at [937, 328] on li "Plusieurs rails peuvent être fixés en continu." at bounding box center [927, 333] width 401 height 10
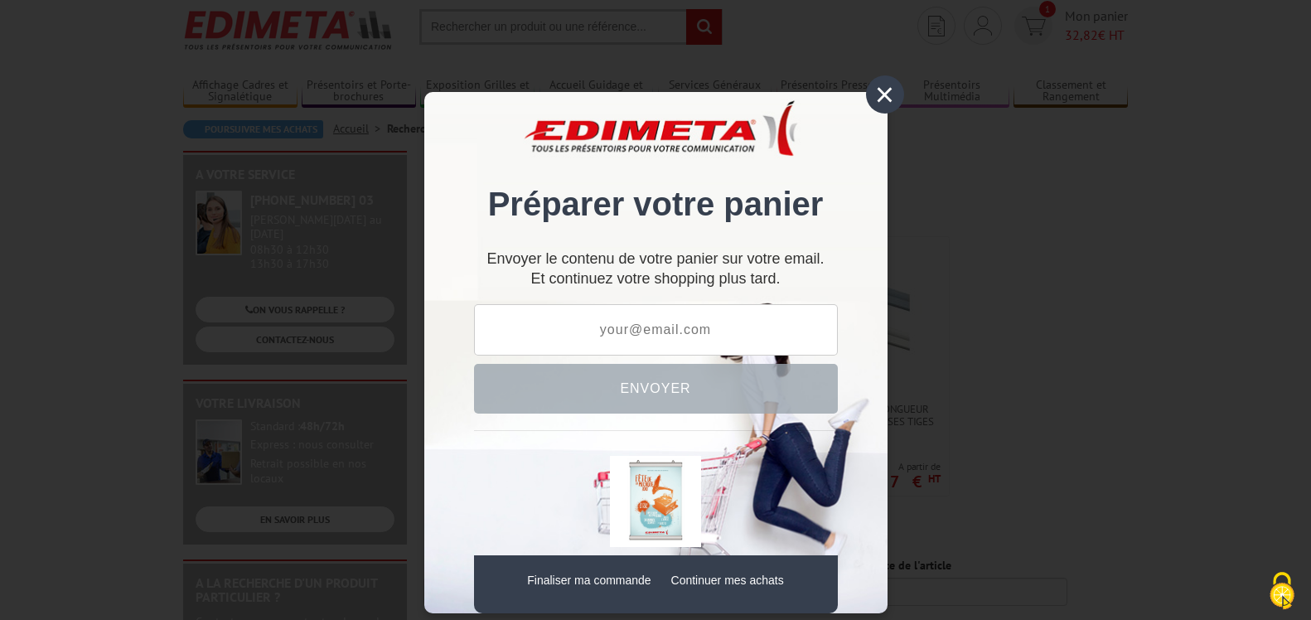
click at [884, 93] on div "×" at bounding box center [885, 94] width 38 height 38
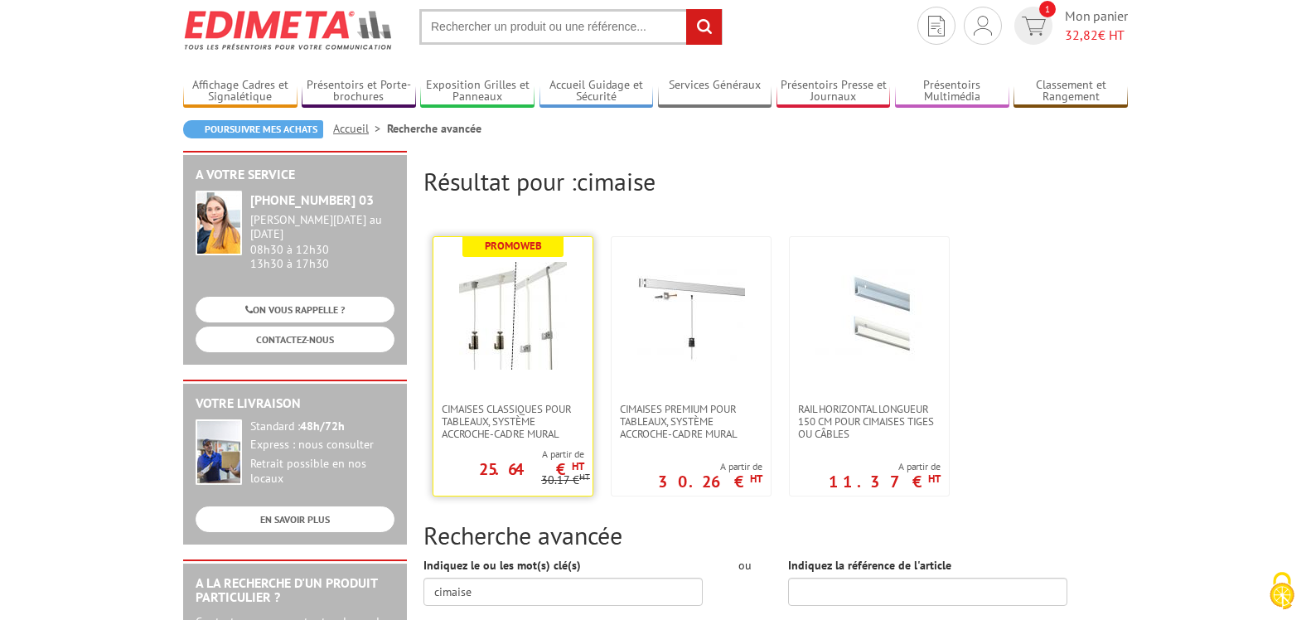
click at [502, 293] on img at bounding box center [513, 316] width 108 height 108
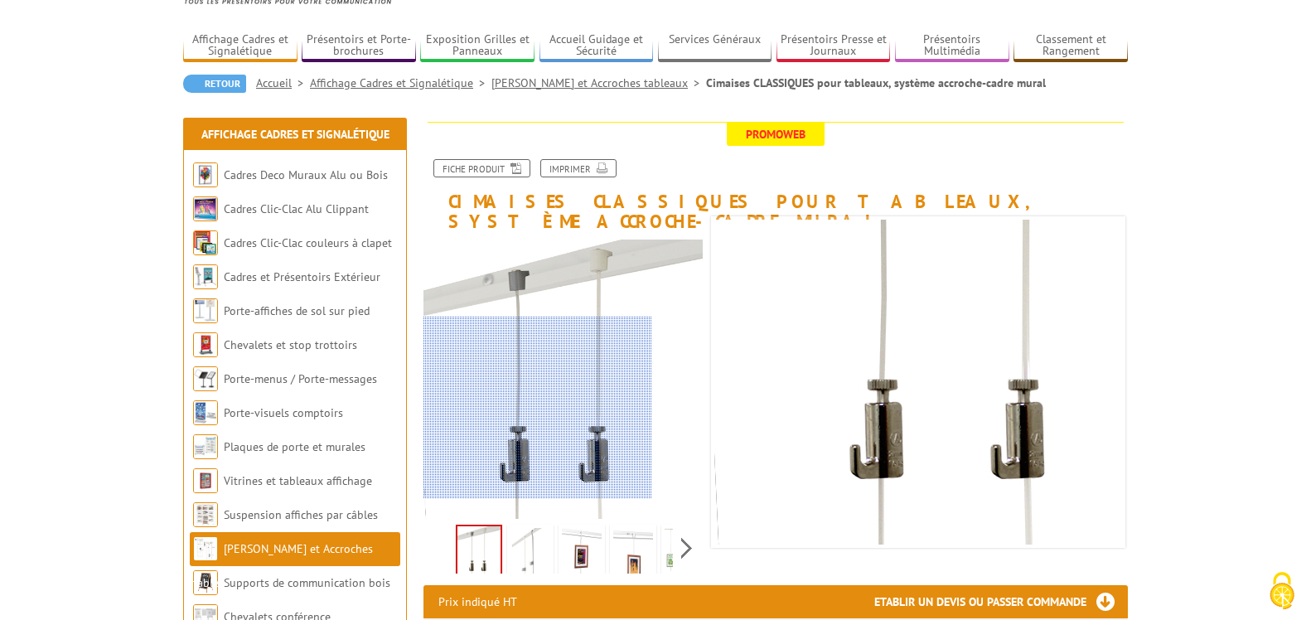
scroll to position [97, 0]
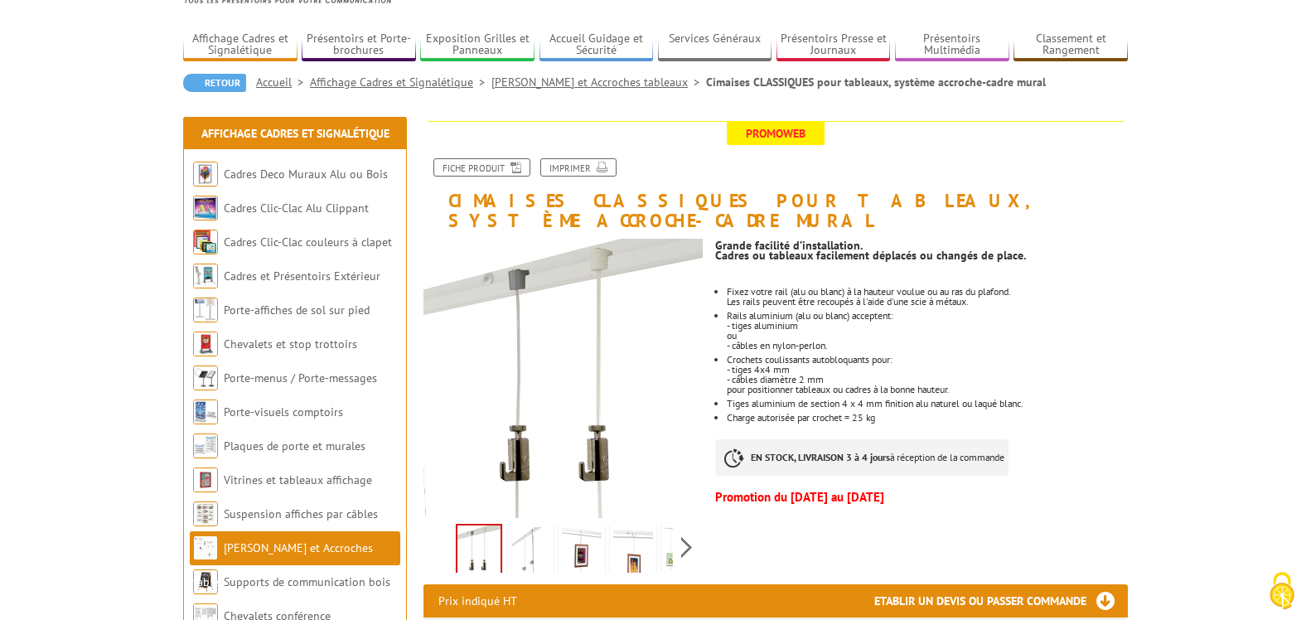
click at [576, 533] on img at bounding box center [582, 552] width 40 height 51
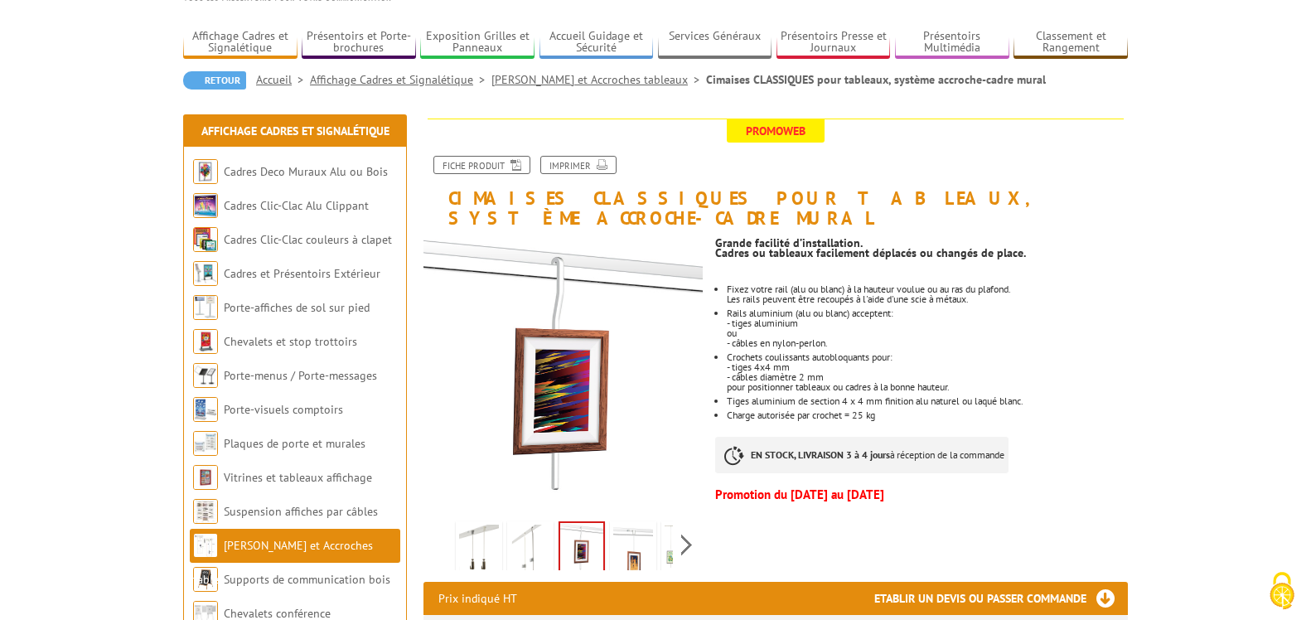
scroll to position [0, 0]
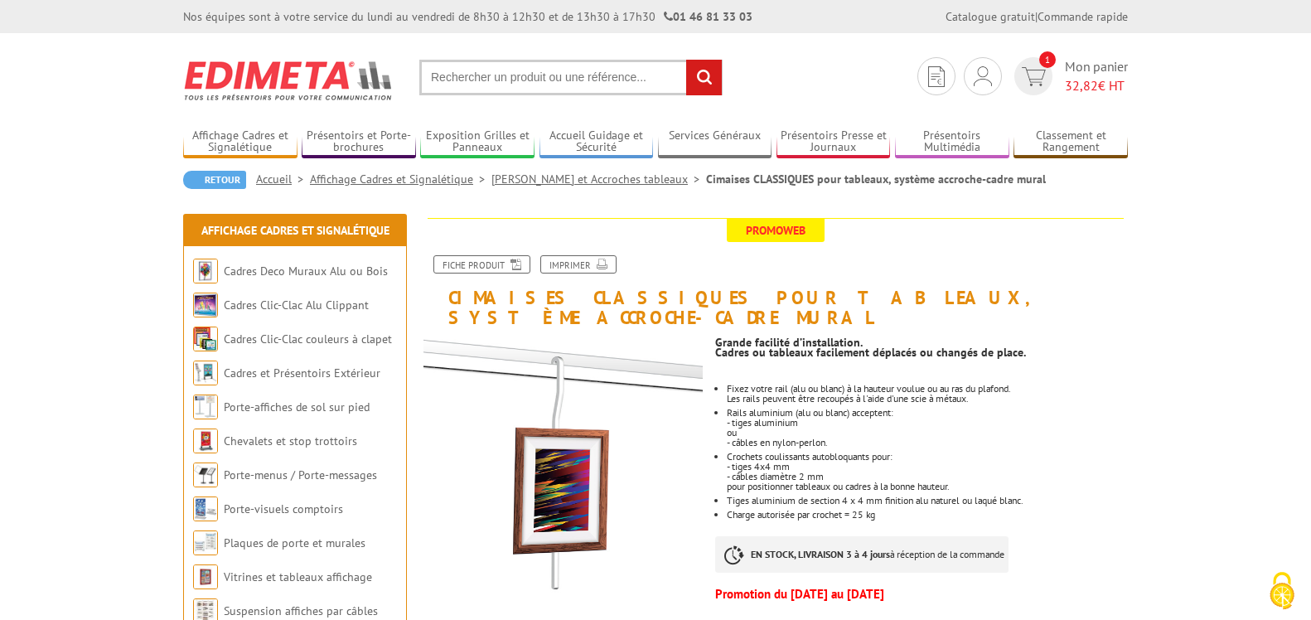
click at [469, 84] on input "text" at bounding box center [570, 78] width 303 height 36
type input "cable cimaise"
click at [686, 60] on input "rechercher" at bounding box center [704, 78] width 36 height 36
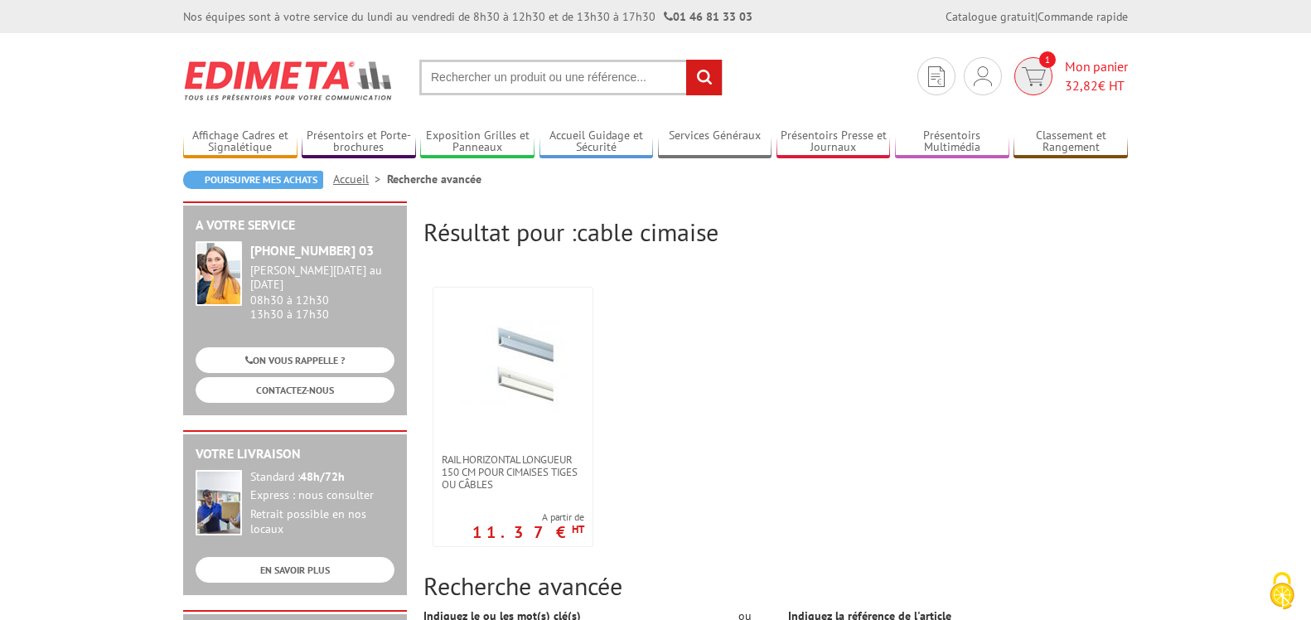
click at [1102, 65] on span "Mon panier 32,82 € HT" at bounding box center [1096, 76] width 63 height 38
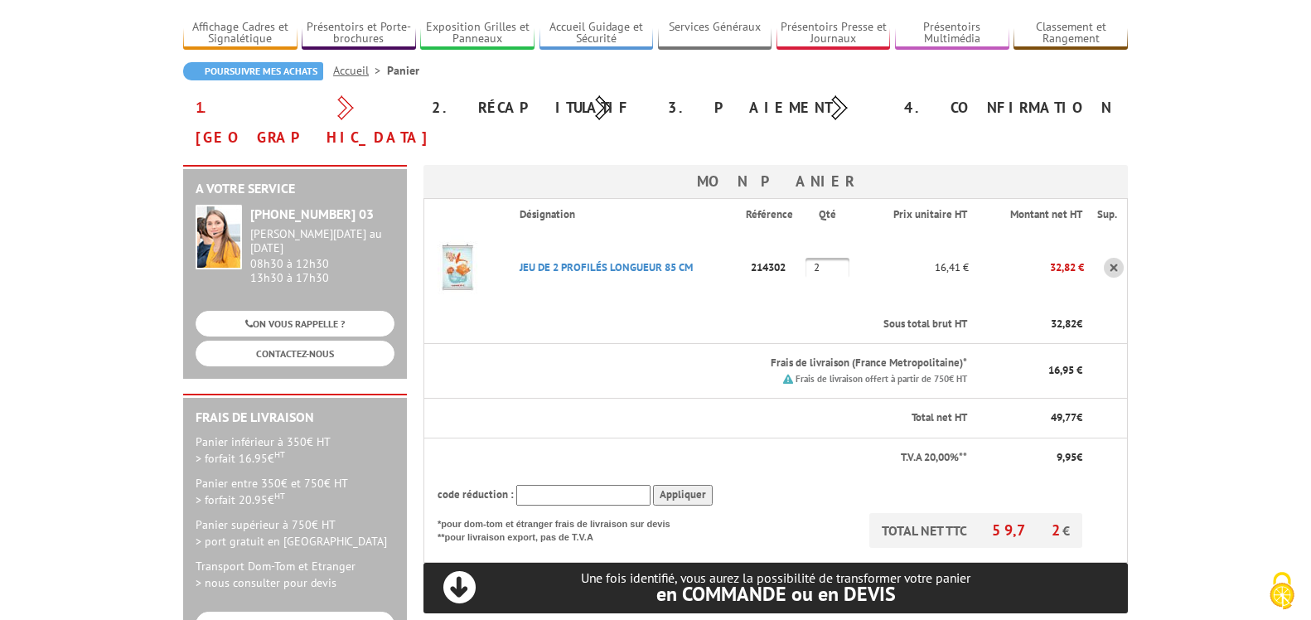
scroll to position [109, 0]
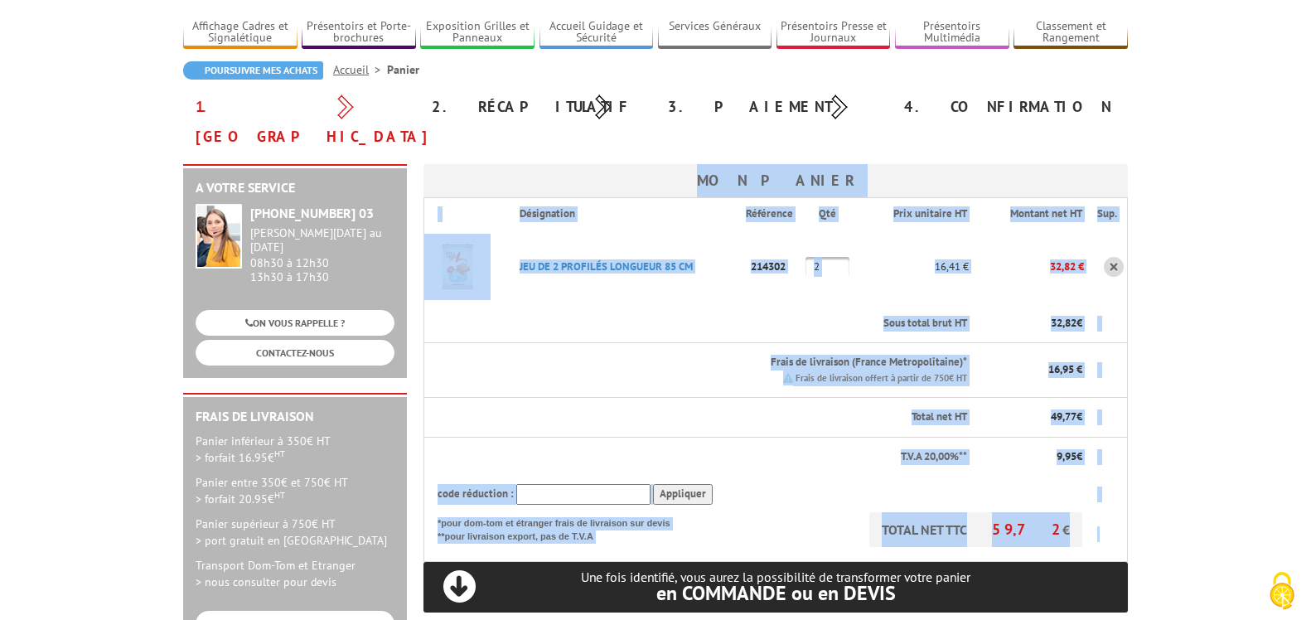
drag, startPoint x: 460, startPoint y: 145, endPoint x: 1114, endPoint y: 498, distance: 743.3
click at [1106, 504] on div "Mon panier Désignation Référence Qté Prix unitaire HT Montant net HT Sup. JEU D…" at bounding box center [776, 388] width 705 height 448
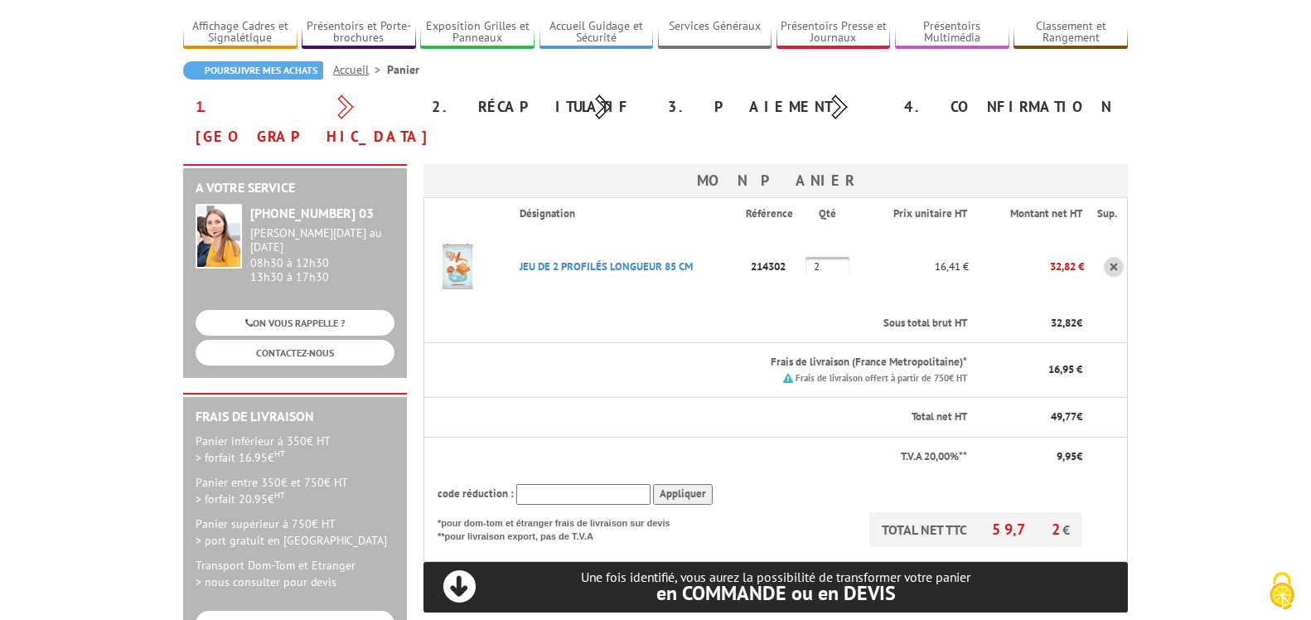
click at [1173, 473] on body "Nos équipes sont à votre service du lundi au vendredi de 8h30 à 12h30 et de 13h…" at bounding box center [655, 602] width 1311 height 1423
